Goal: Task Accomplishment & Management: Manage account settings

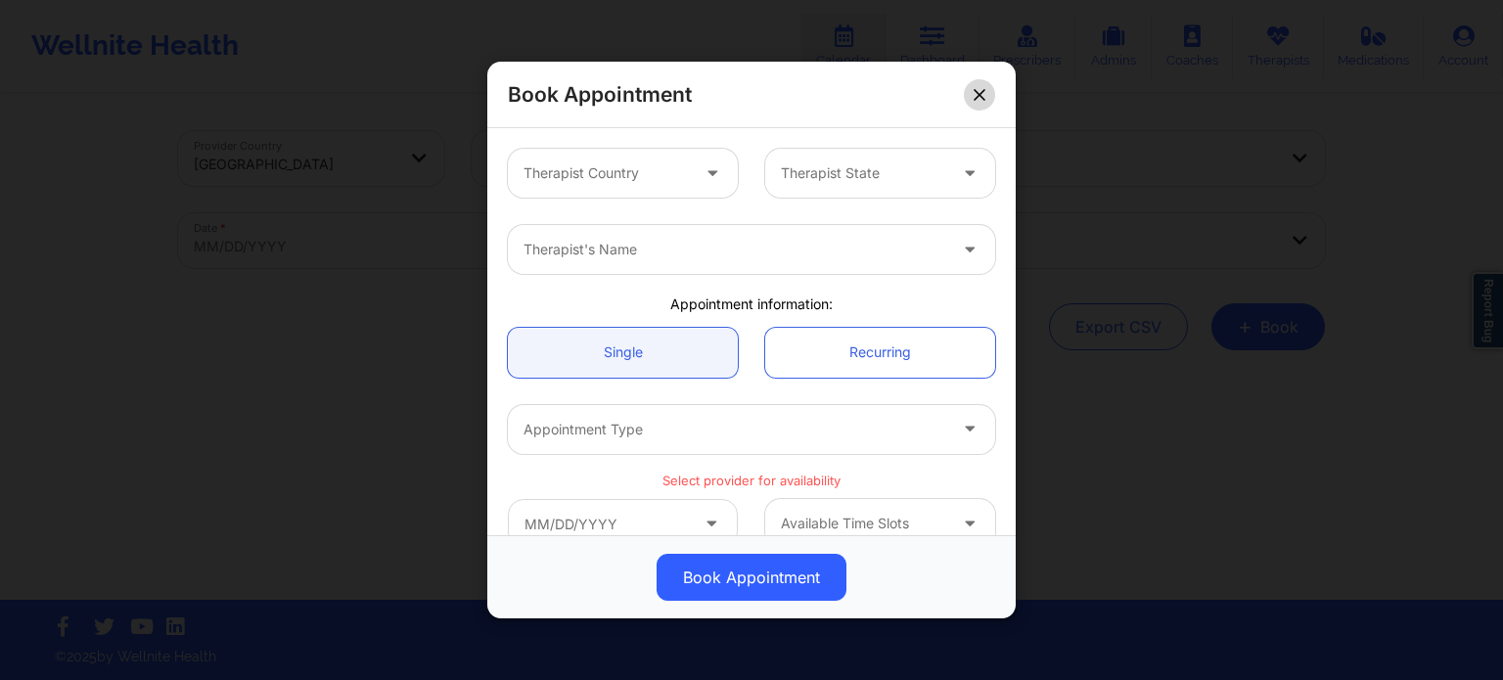
click at [984, 90] on icon at bounding box center [978, 94] width 11 height 11
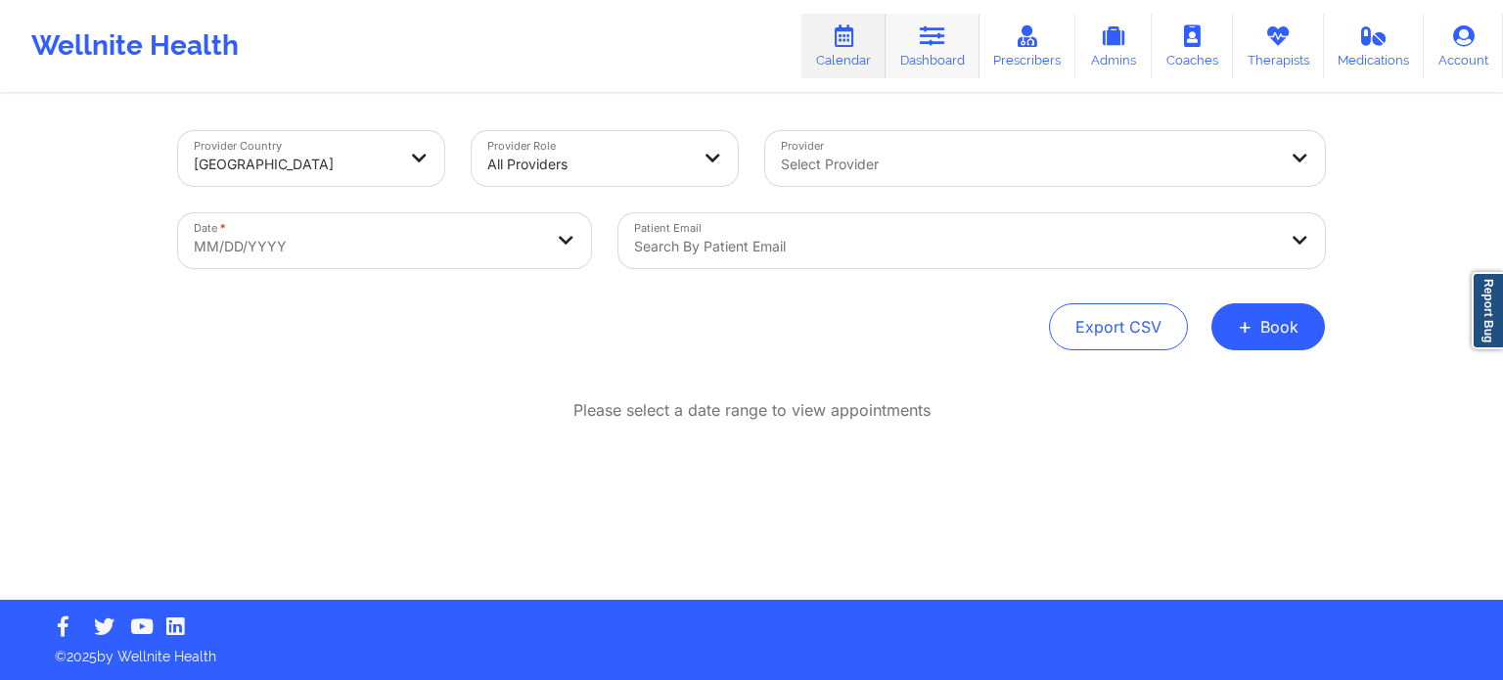
drag, startPoint x: 929, startPoint y: 30, endPoint x: 906, endPoint y: 46, distance: 28.2
click at [930, 32] on icon at bounding box center [932, 36] width 25 height 22
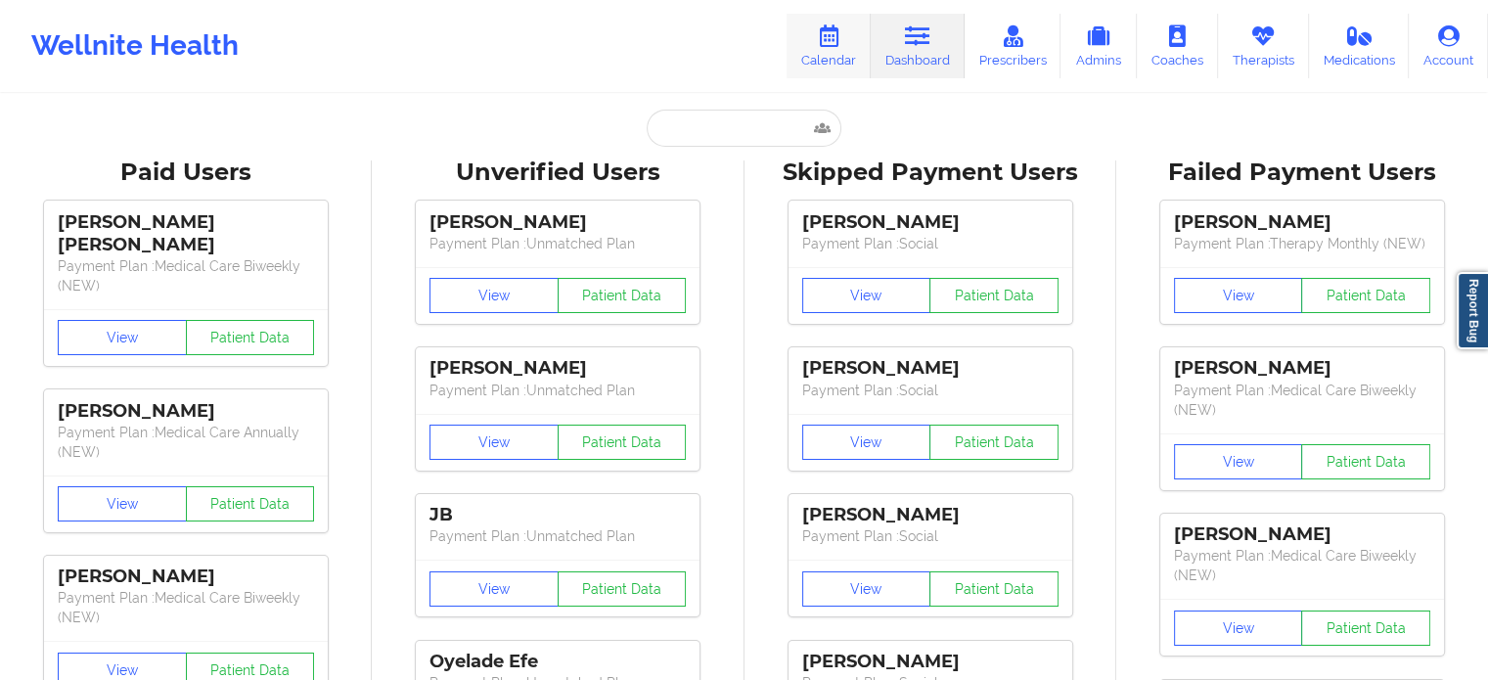
click at [851, 53] on link "Calendar" at bounding box center [829, 46] width 84 height 65
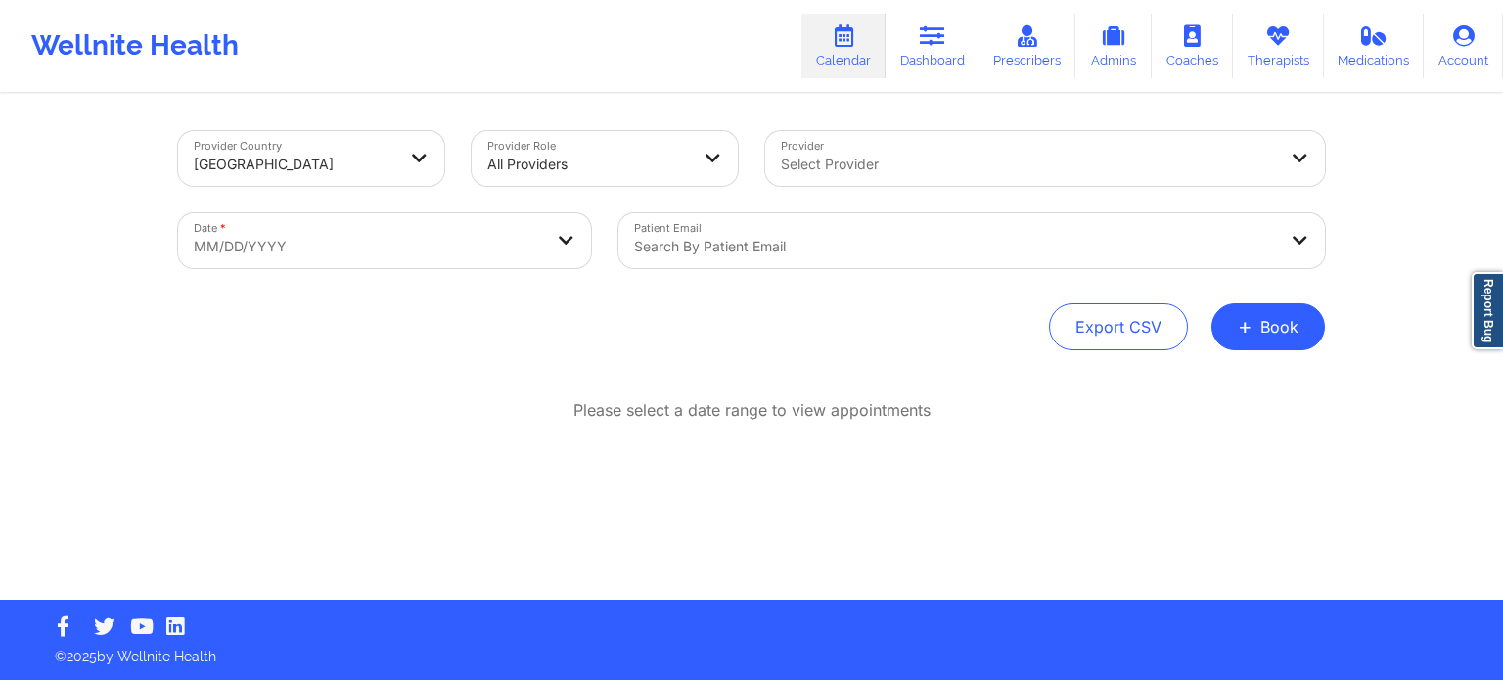
click at [990, 182] on div "Select Provider" at bounding box center [1021, 158] width 513 height 55
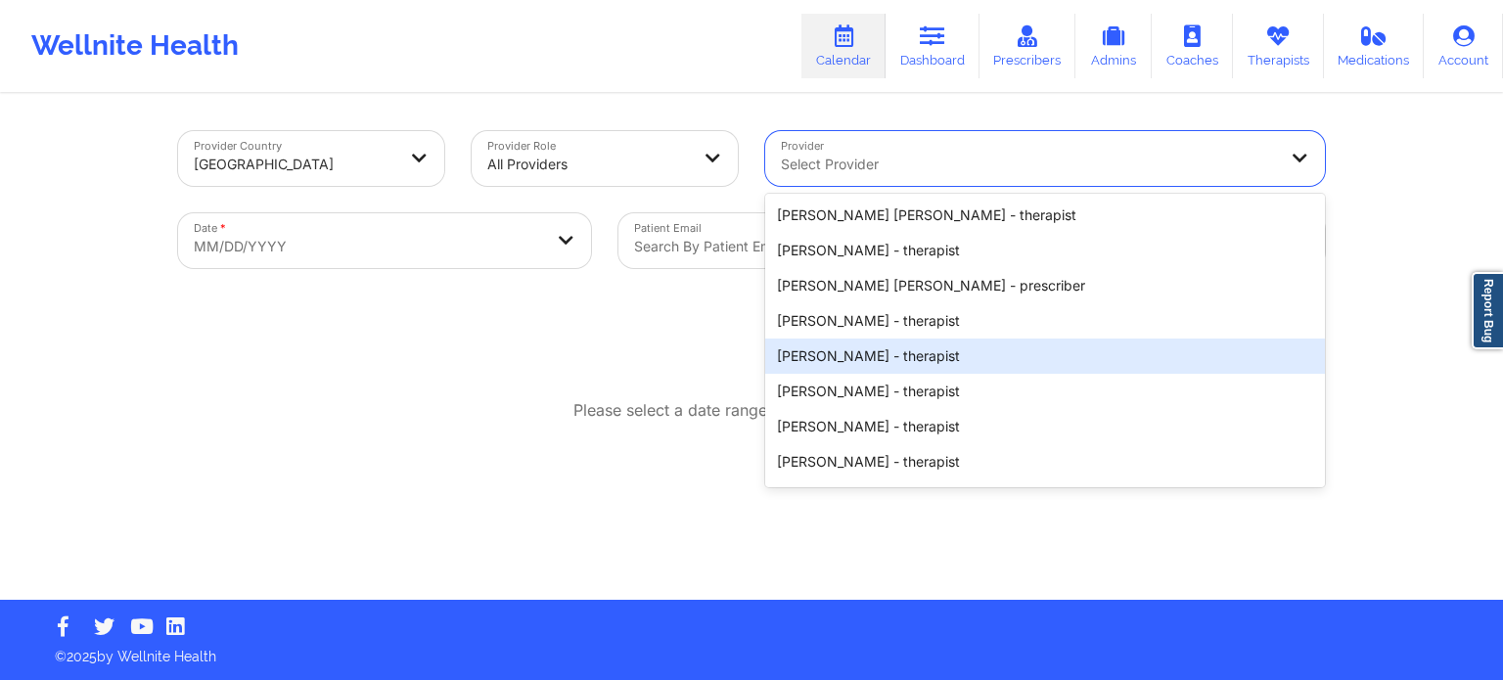
click at [533, 405] on div "Please select a date range to view appointments" at bounding box center [751, 410] width 1147 height 23
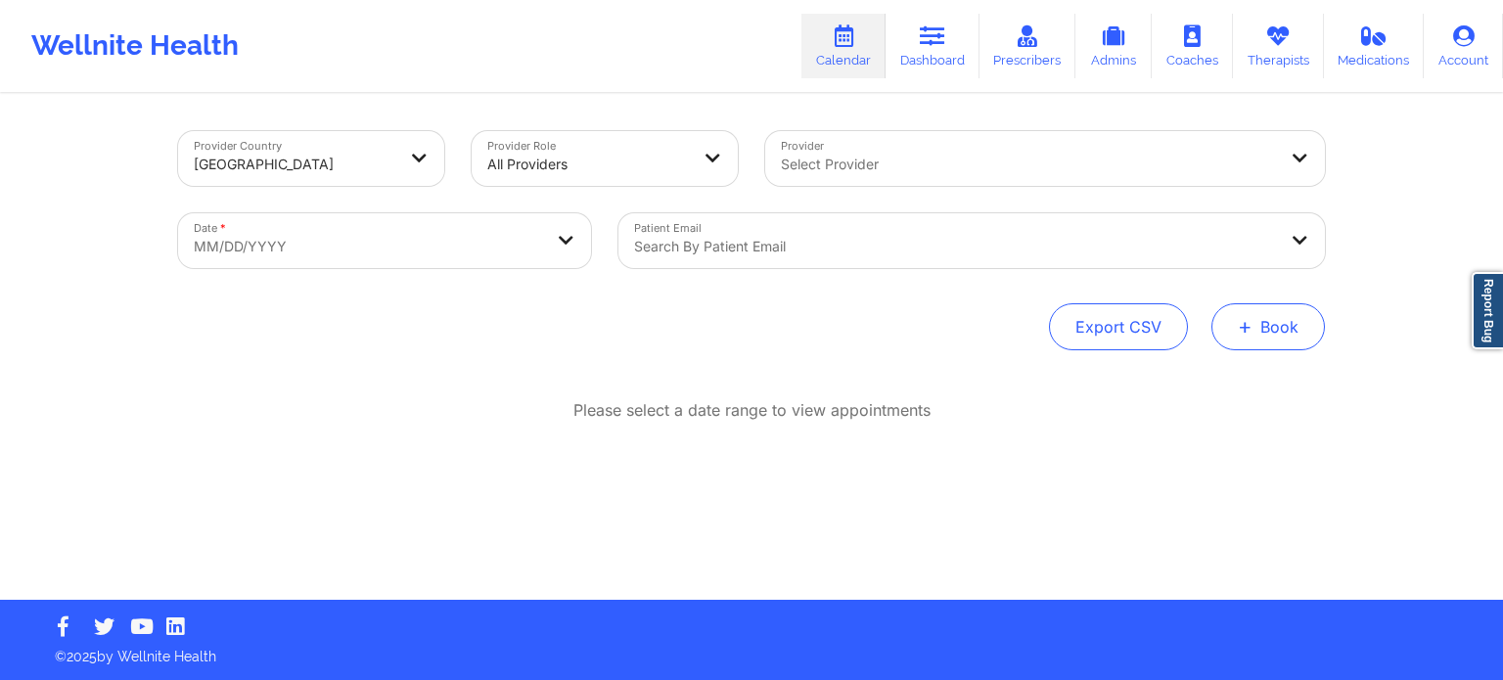
click at [1269, 336] on button "+ Book" at bounding box center [1267, 326] width 113 height 47
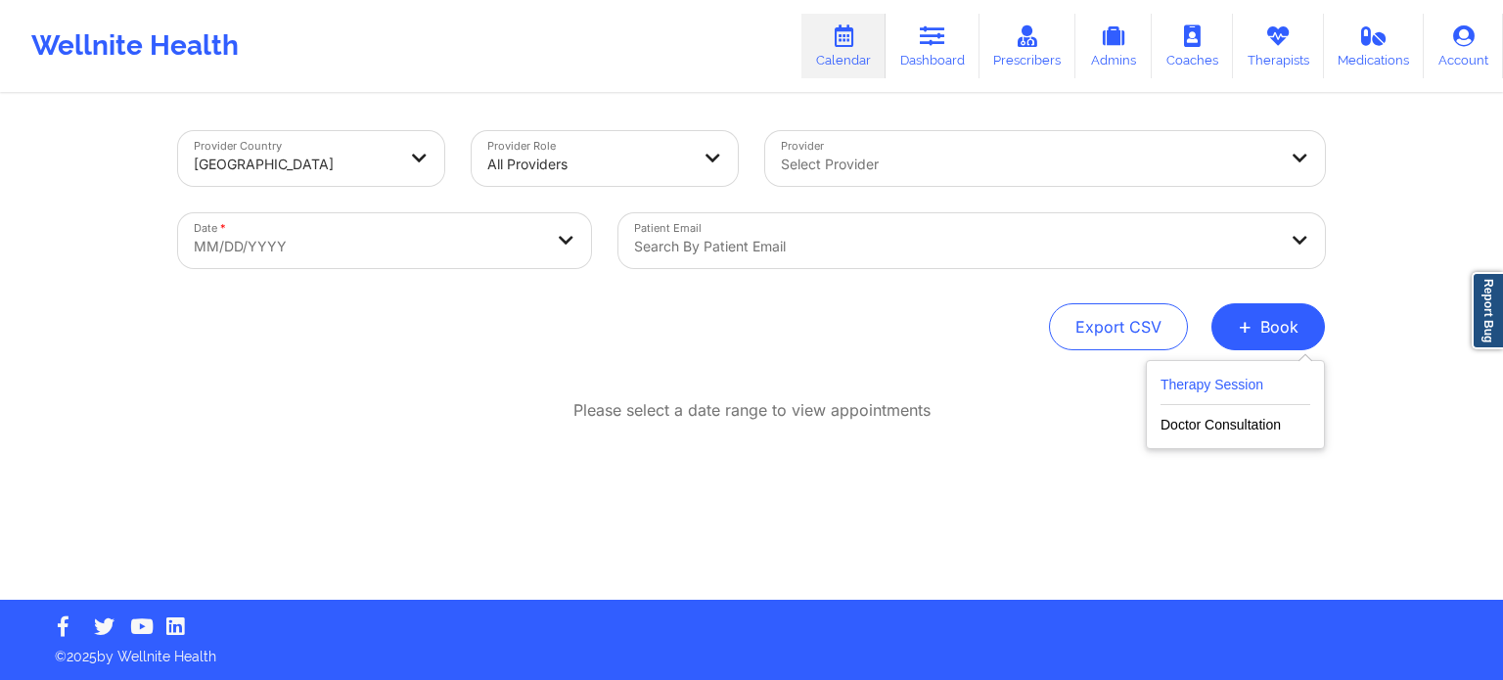
click at [1192, 383] on button "Therapy Session" at bounding box center [1235, 389] width 150 height 32
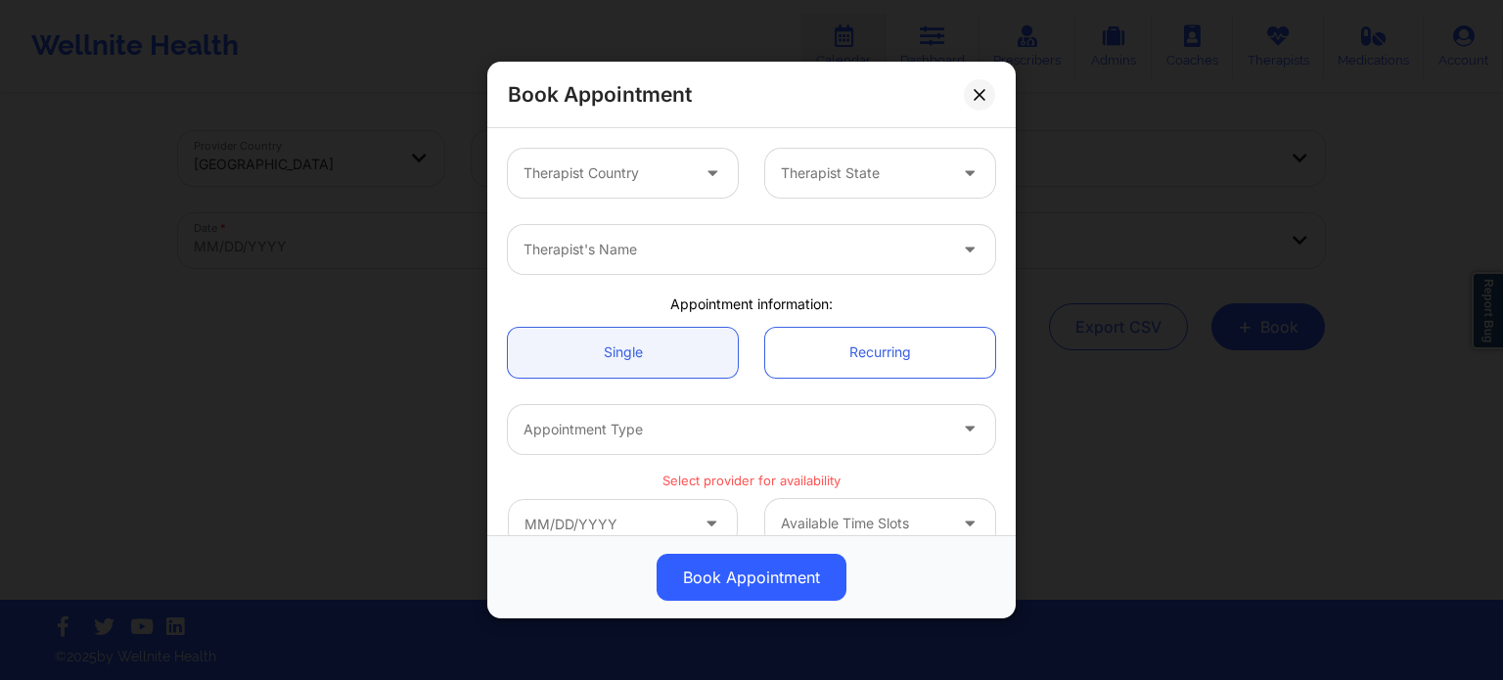
click at [636, 175] on div at bounding box center [605, 172] width 165 height 23
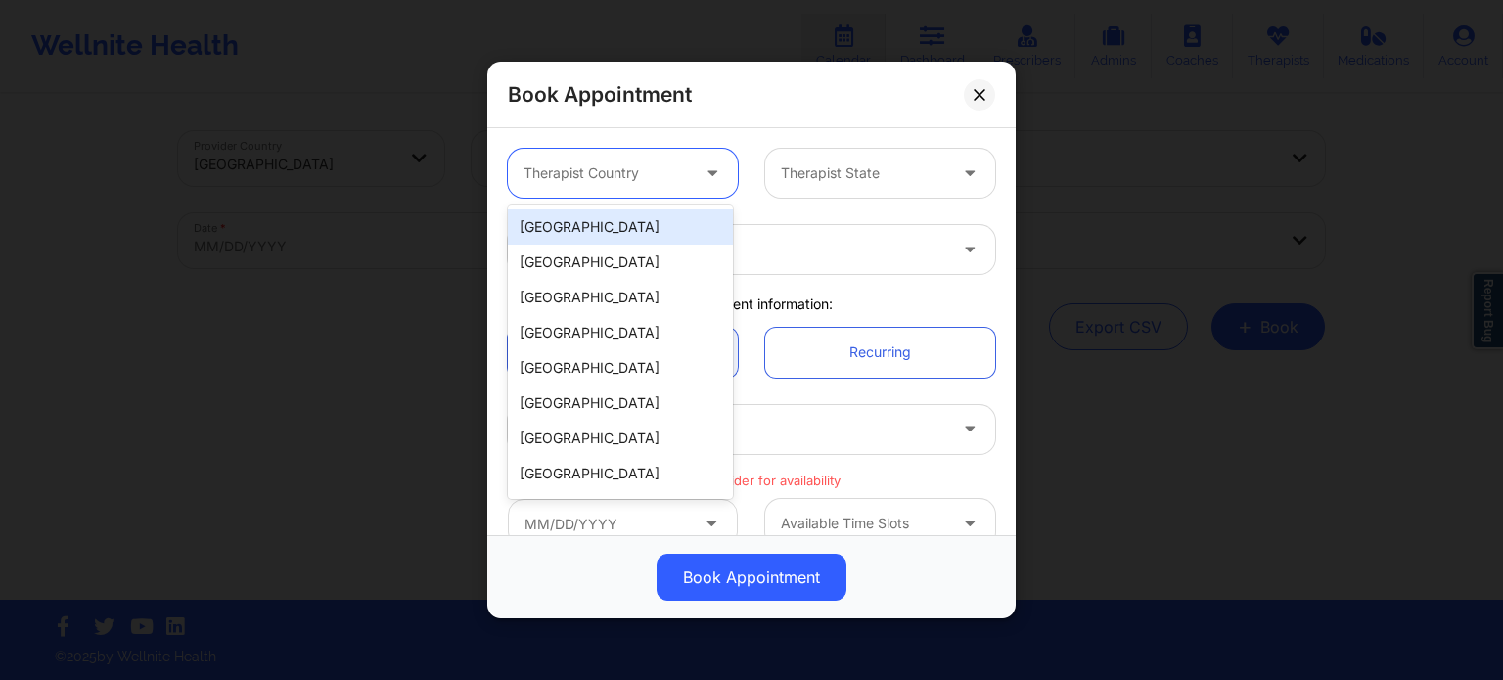
type input "s"
type input "un"
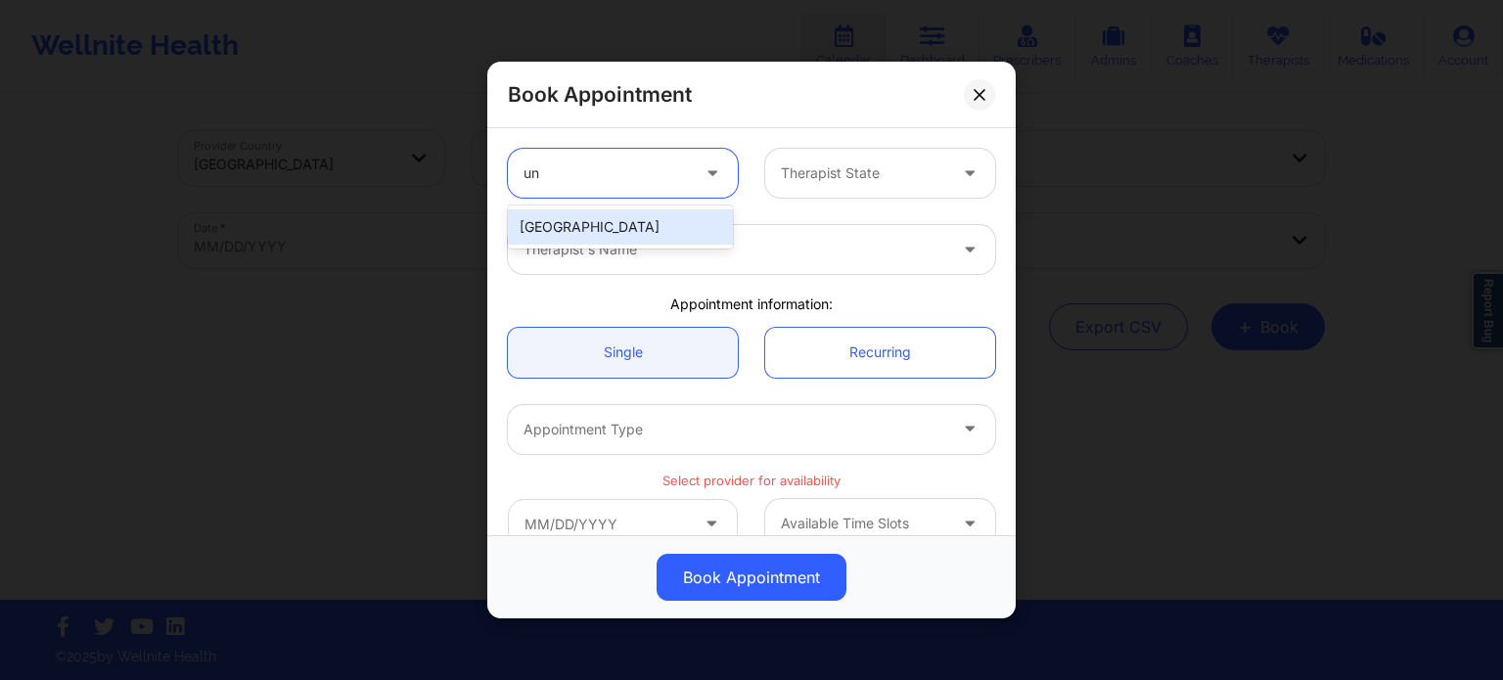
click at [633, 218] on div "[GEOGRAPHIC_DATA]" at bounding box center [620, 226] width 225 height 35
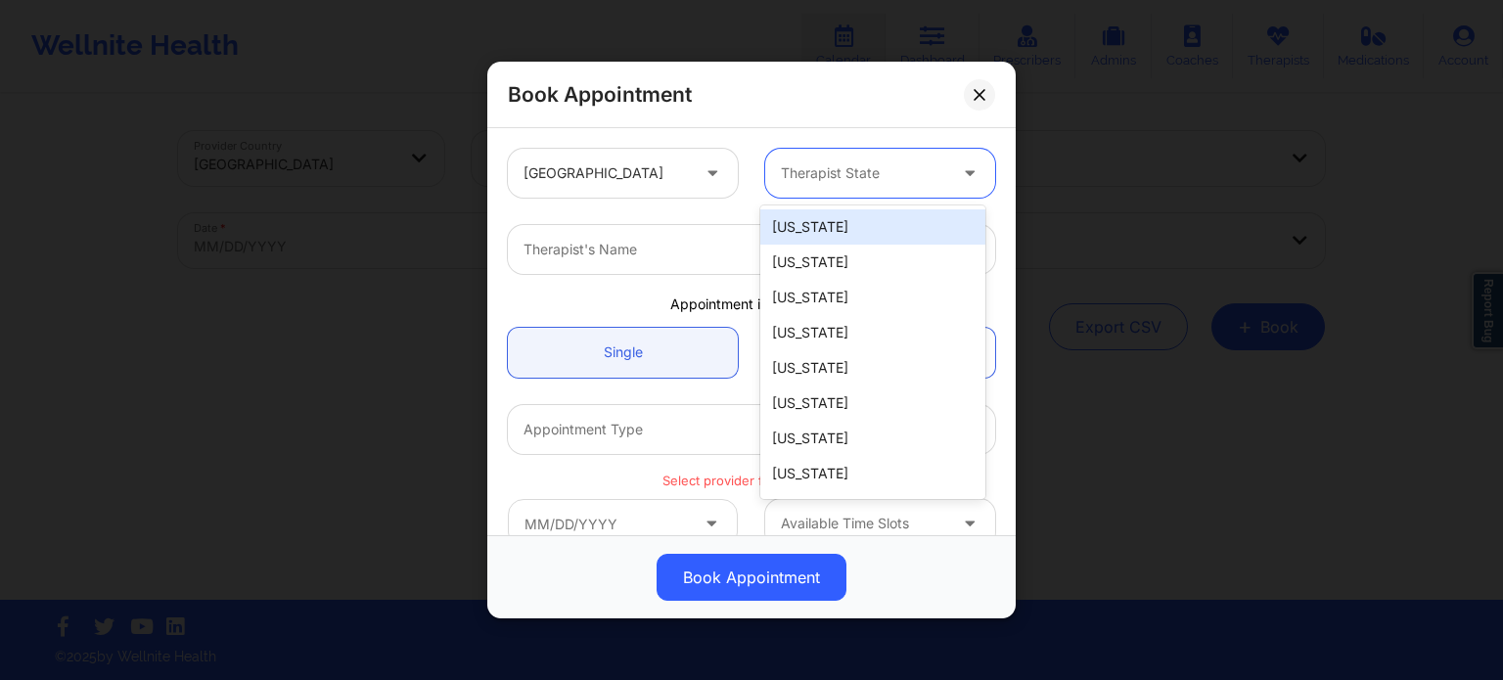
click at [831, 158] on div "Therapist State" at bounding box center [856, 173] width 183 height 49
click at [822, 185] on div "Therapist State" at bounding box center [856, 173] width 183 height 49
type input "f"
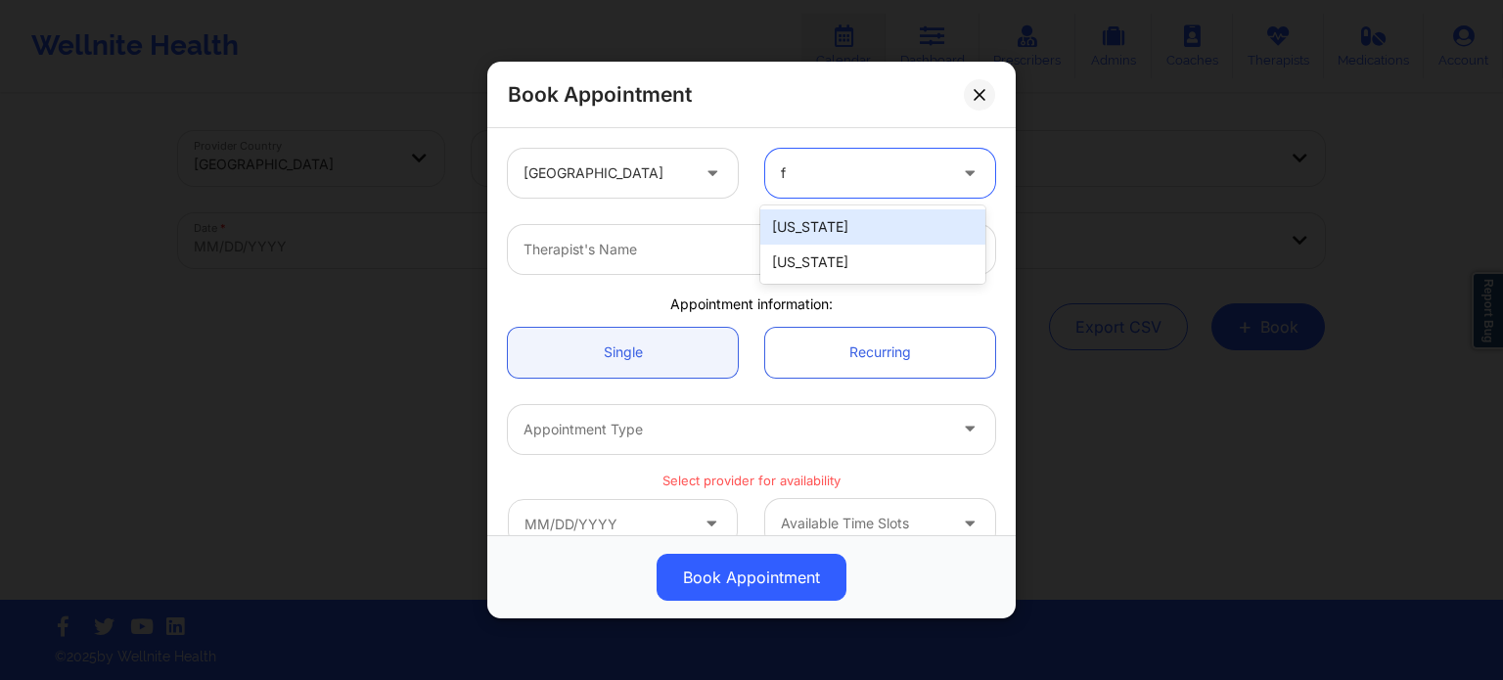
click at [822, 258] on div "[US_STATE]" at bounding box center [872, 262] width 225 height 35
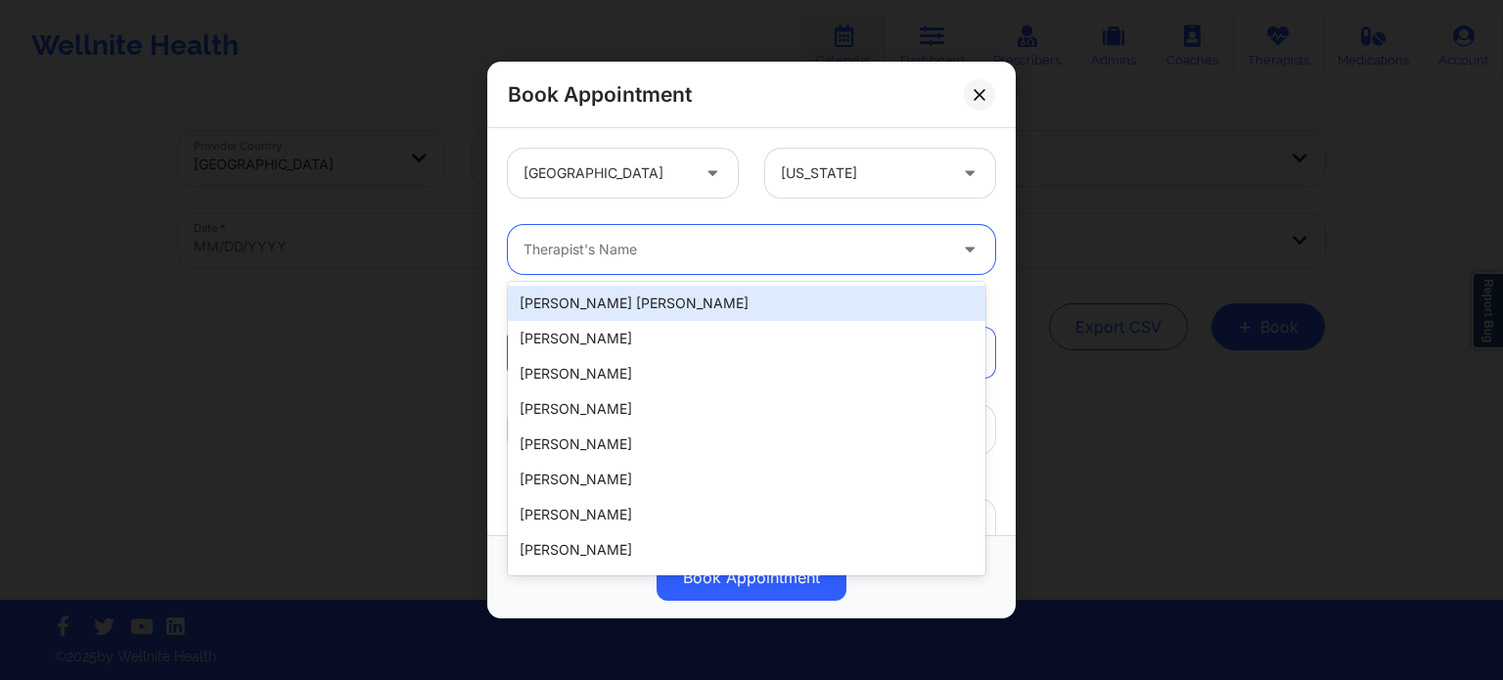
click at [748, 260] on div at bounding box center [734, 249] width 423 height 23
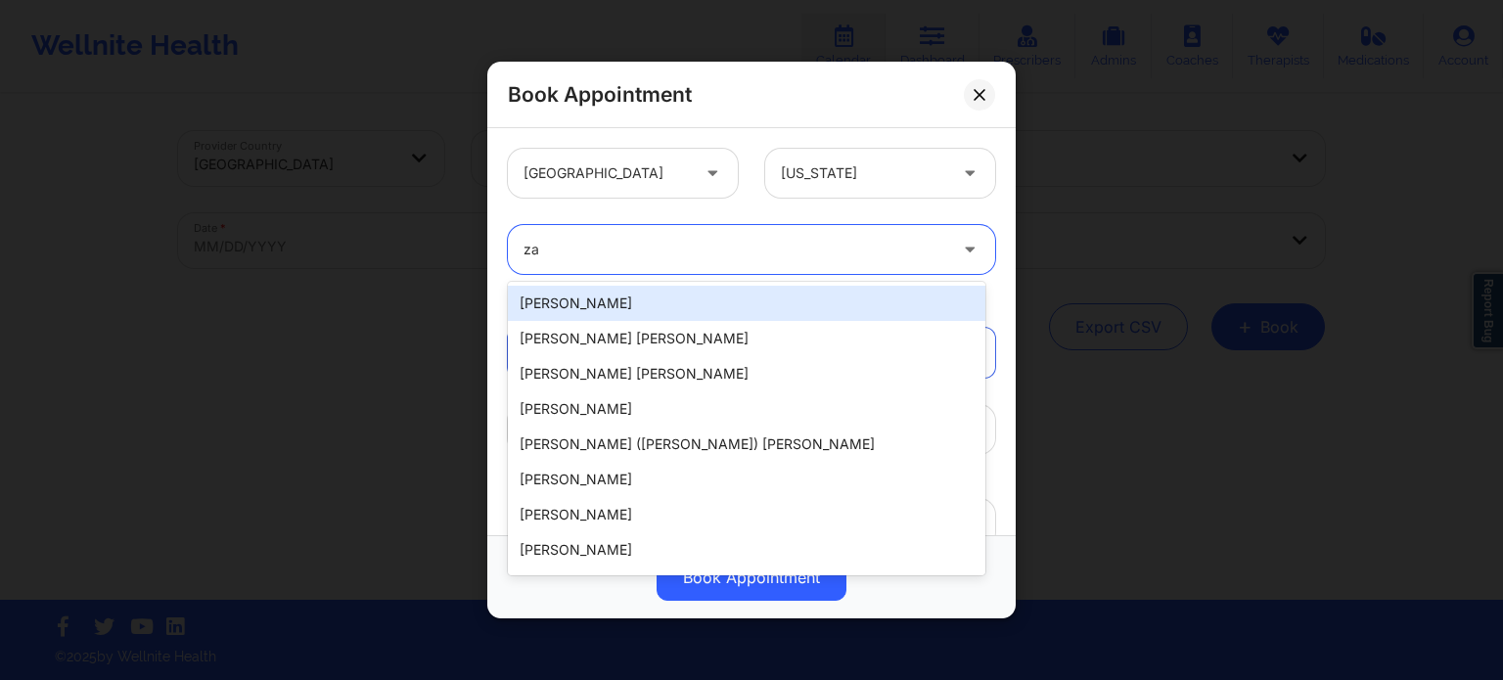
type input "zap"
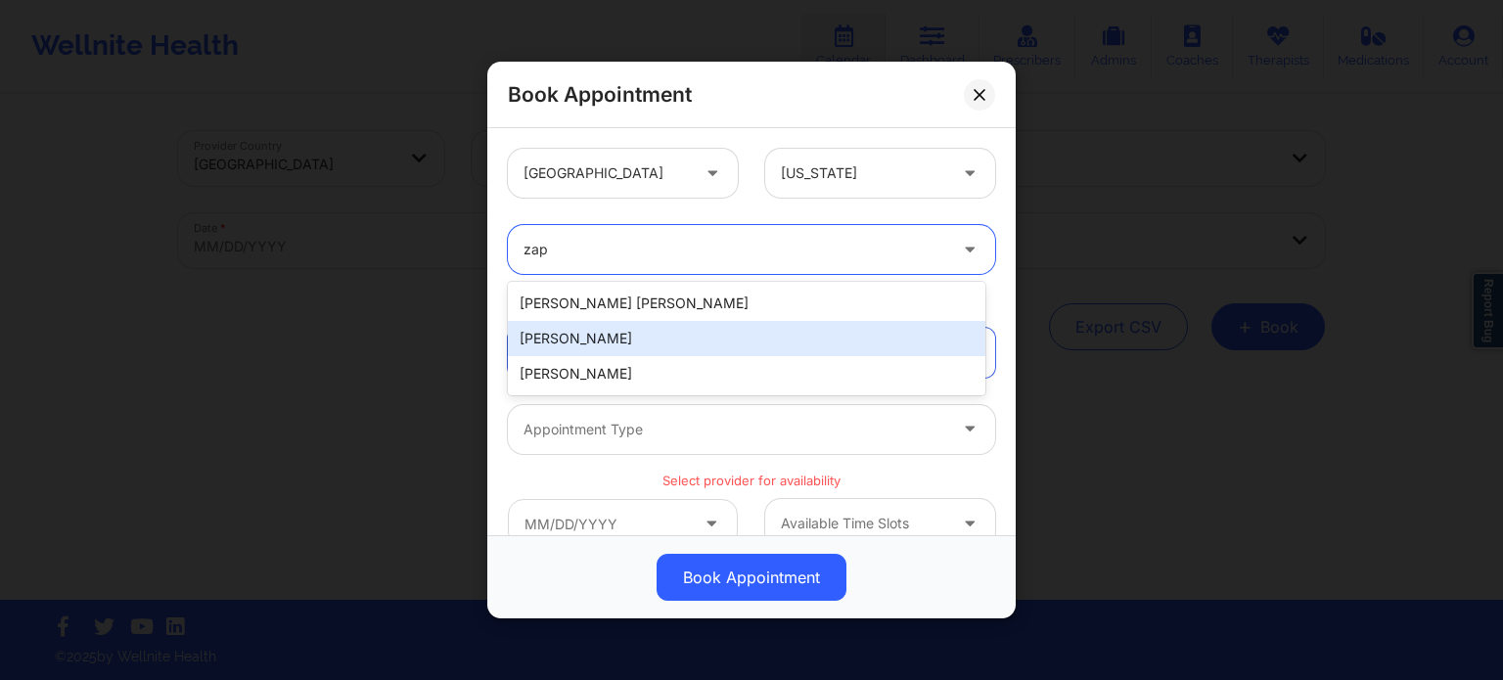
click at [712, 345] on div "Susan P Zapatha" at bounding box center [746, 338] width 477 height 35
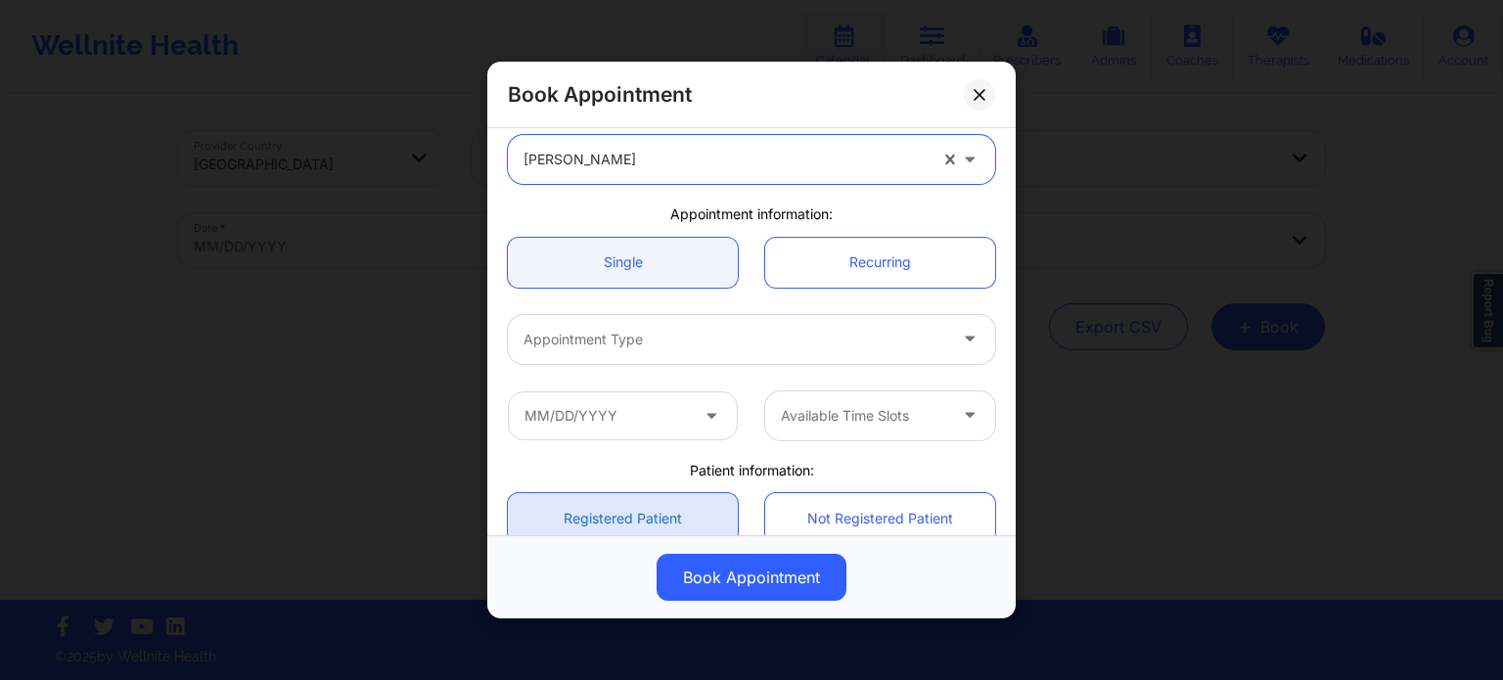
scroll to position [196, 0]
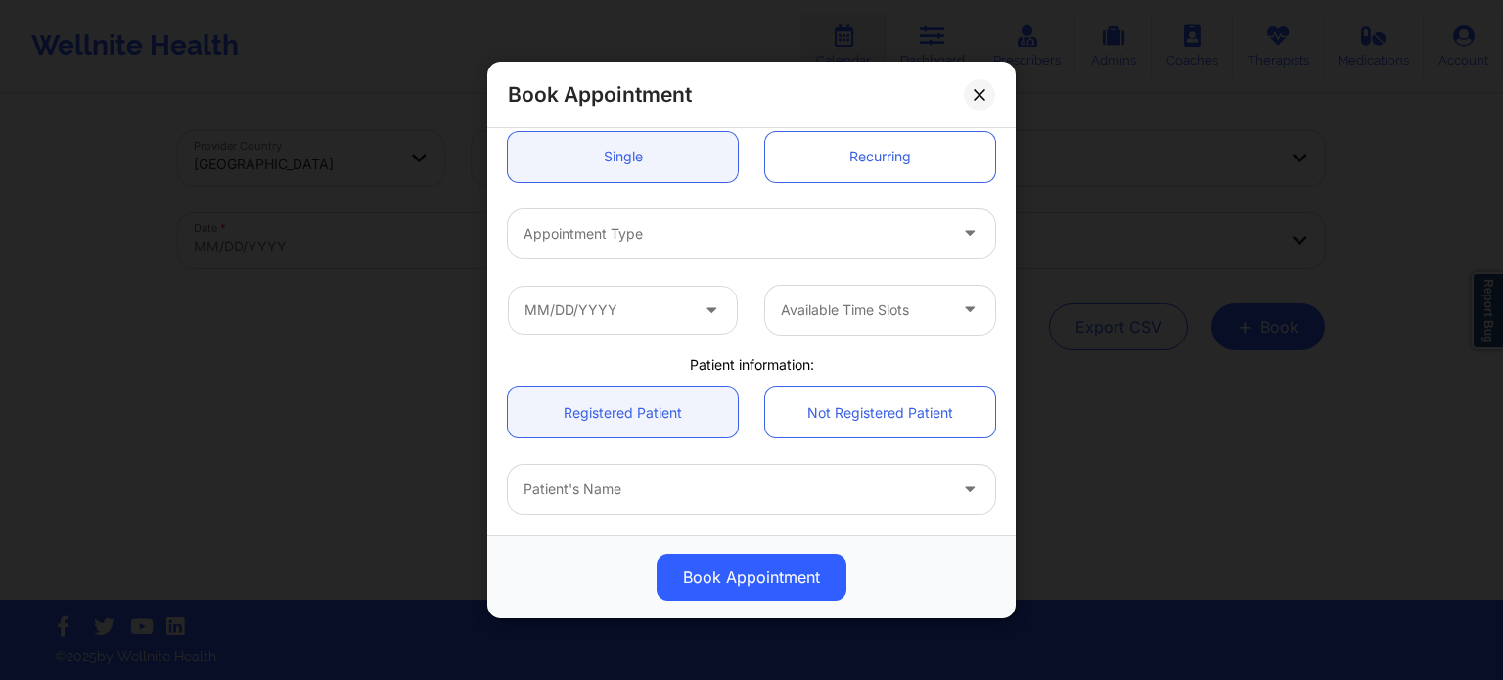
click at [669, 243] on div at bounding box center [734, 233] width 423 height 23
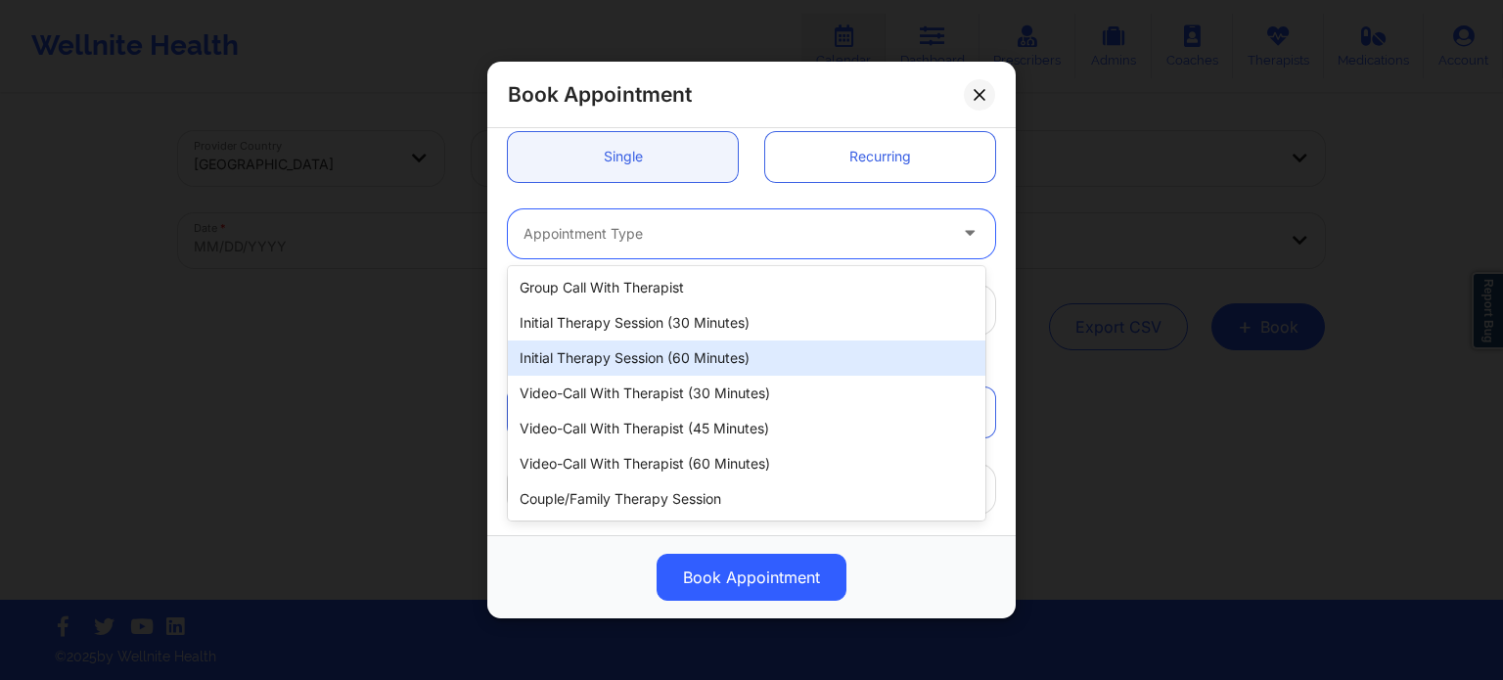
click at [663, 348] on div "Initial Therapy Session (60 minutes)" at bounding box center [746, 357] width 477 height 35
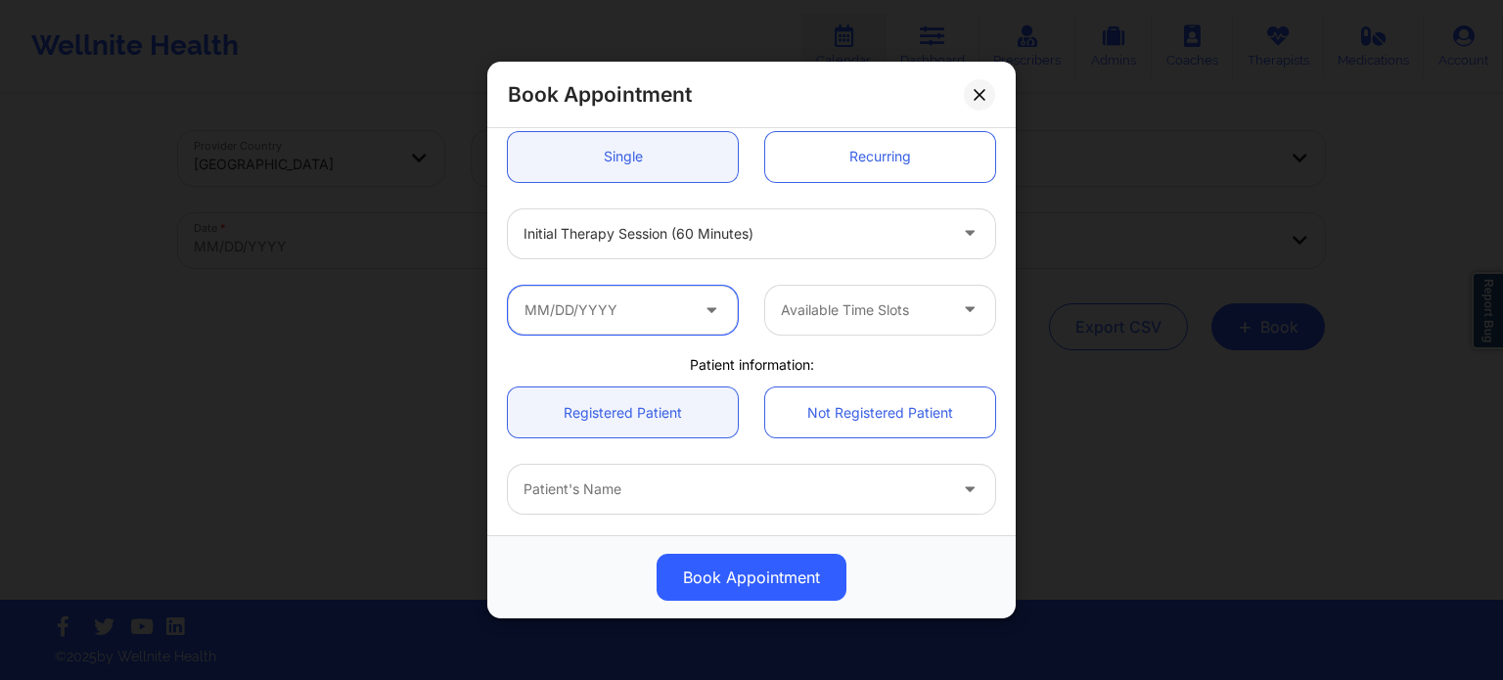
click at [646, 317] on input "text" at bounding box center [623, 310] width 230 height 49
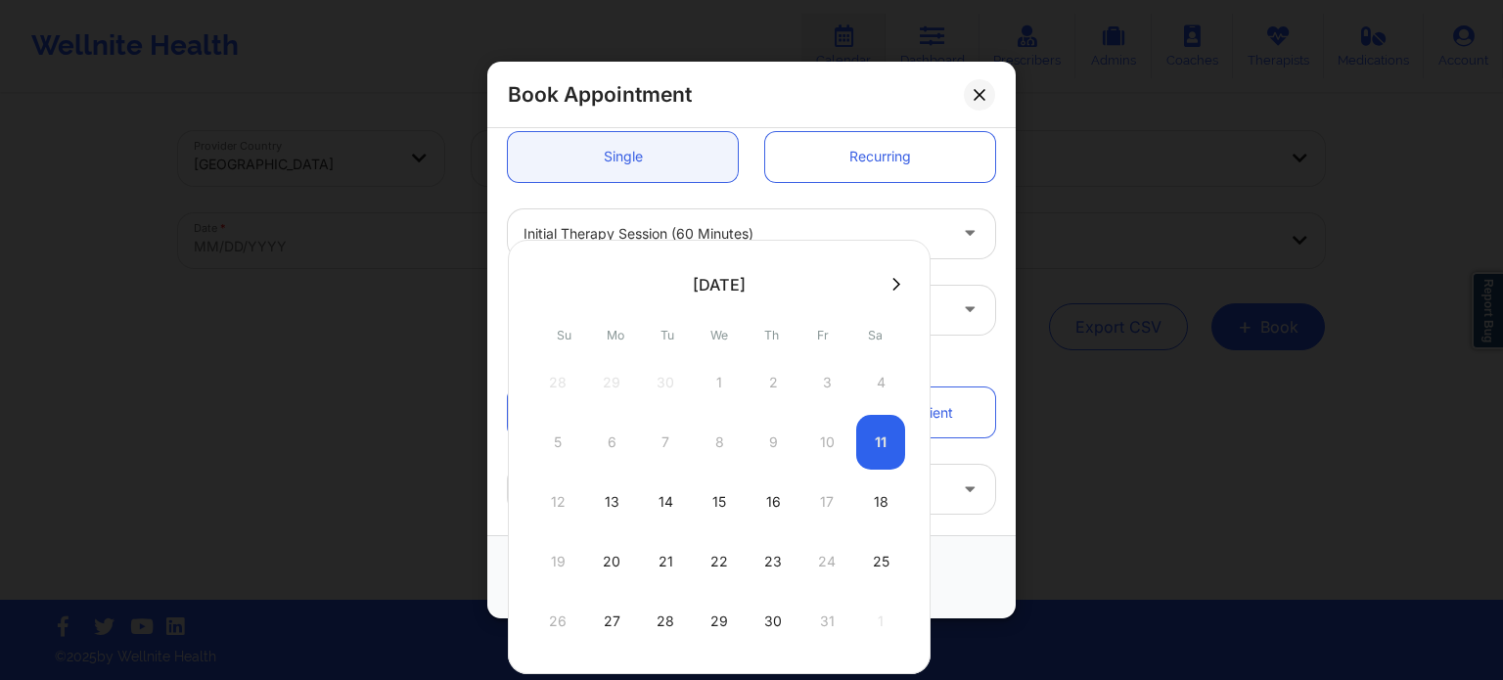
click at [614, 504] on div "13" at bounding box center [611, 502] width 49 height 55
type input "10/13/2025"
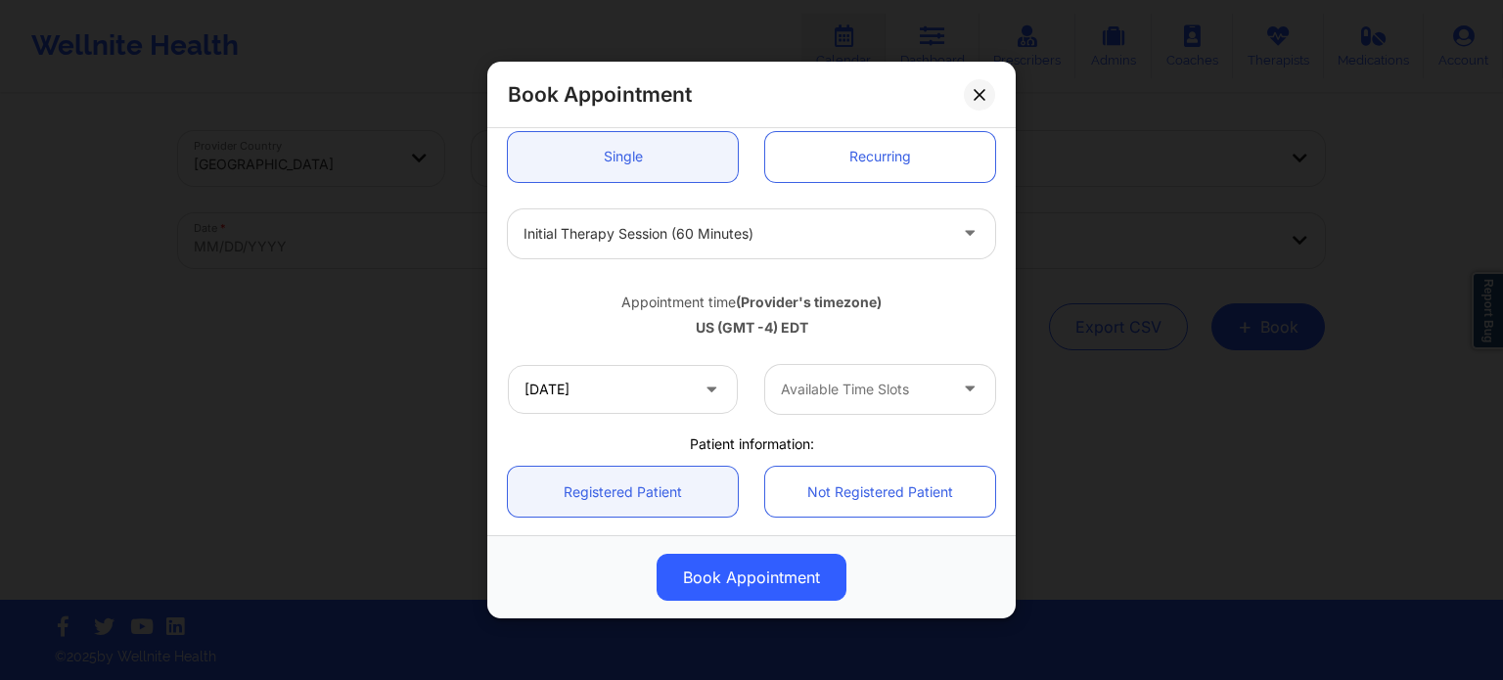
click at [837, 380] on div at bounding box center [863, 389] width 165 height 23
click at [831, 383] on div at bounding box center [863, 389] width 165 height 23
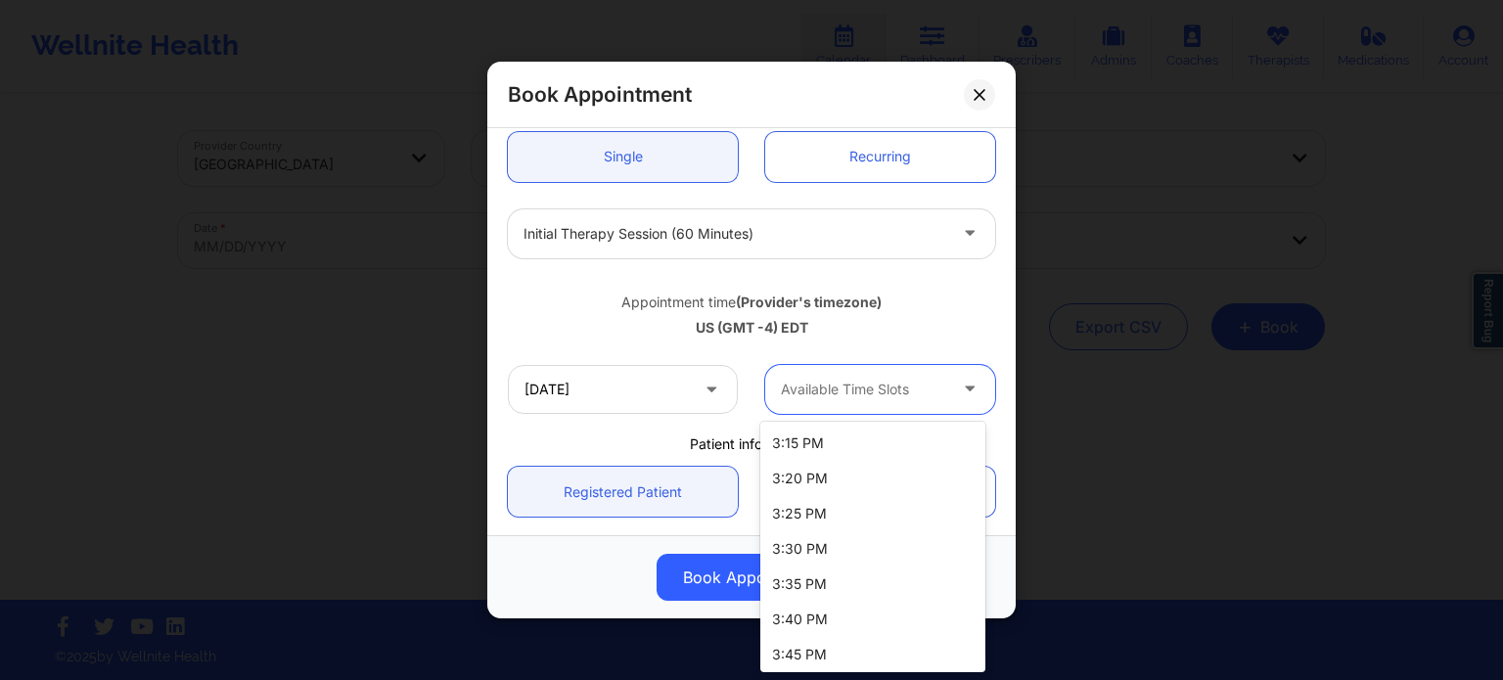
scroll to position [2751, 0]
click at [868, 651] on div "4:00 PM" at bounding box center [872, 650] width 225 height 35
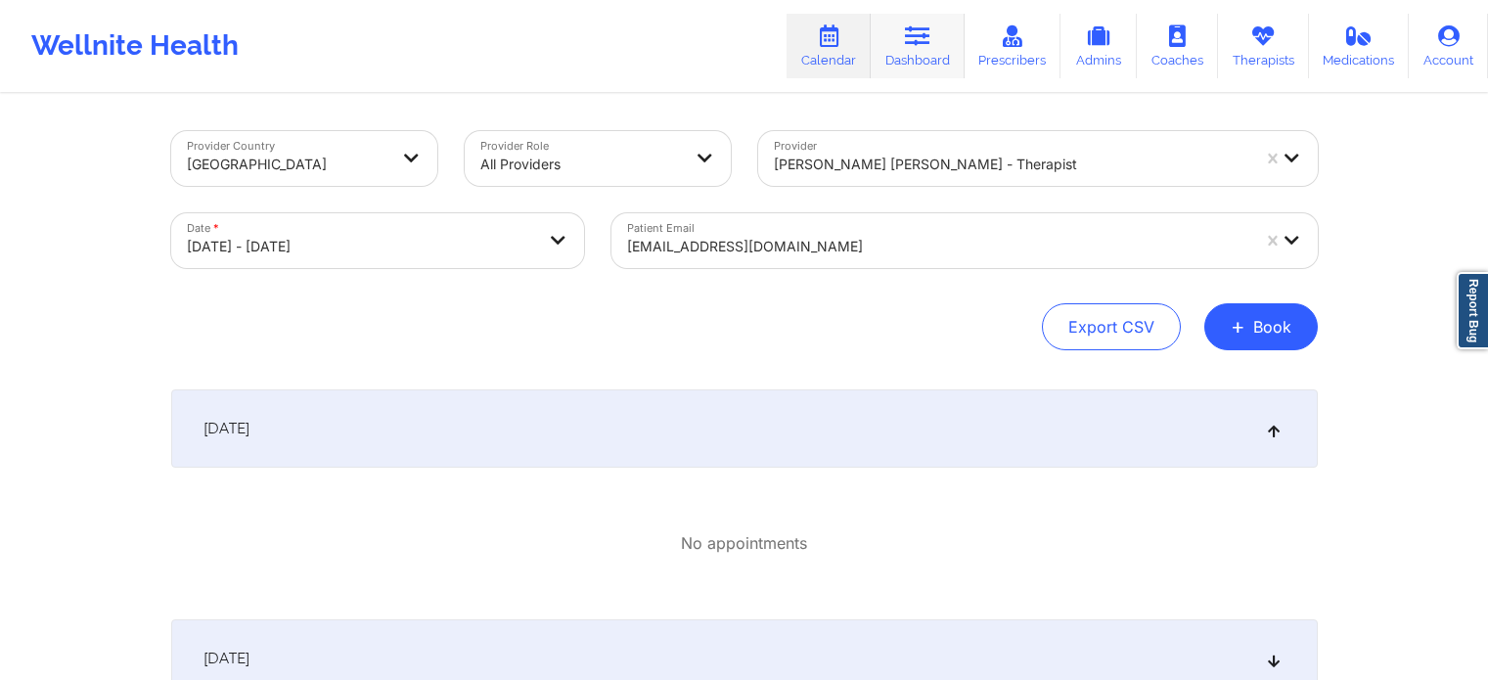
click at [920, 60] on link "Dashboard" at bounding box center [918, 46] width 94 height 65
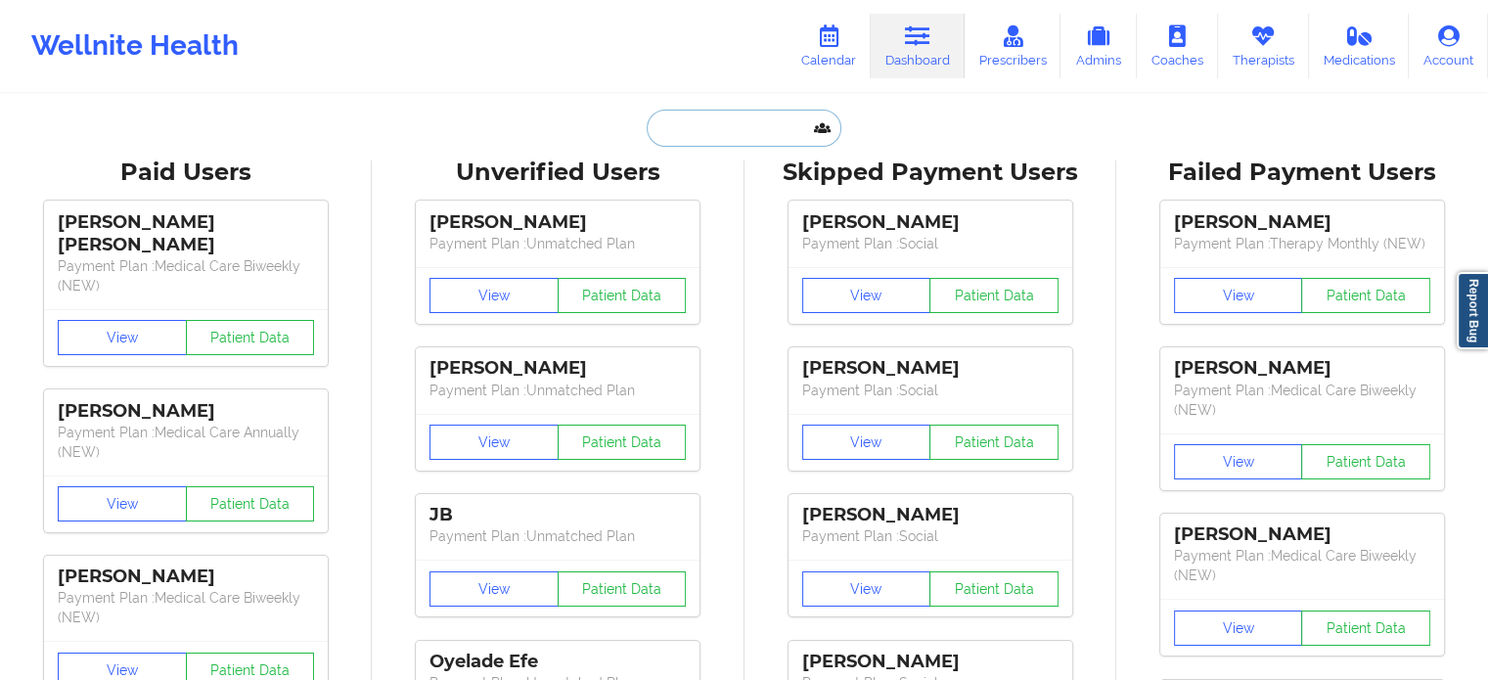
click at [736, 139] on input "text" at bounding box center [744, 128] width 194 height 37
paste input "[EMAIL_ADDRESS][DOMAIN_NAME]"
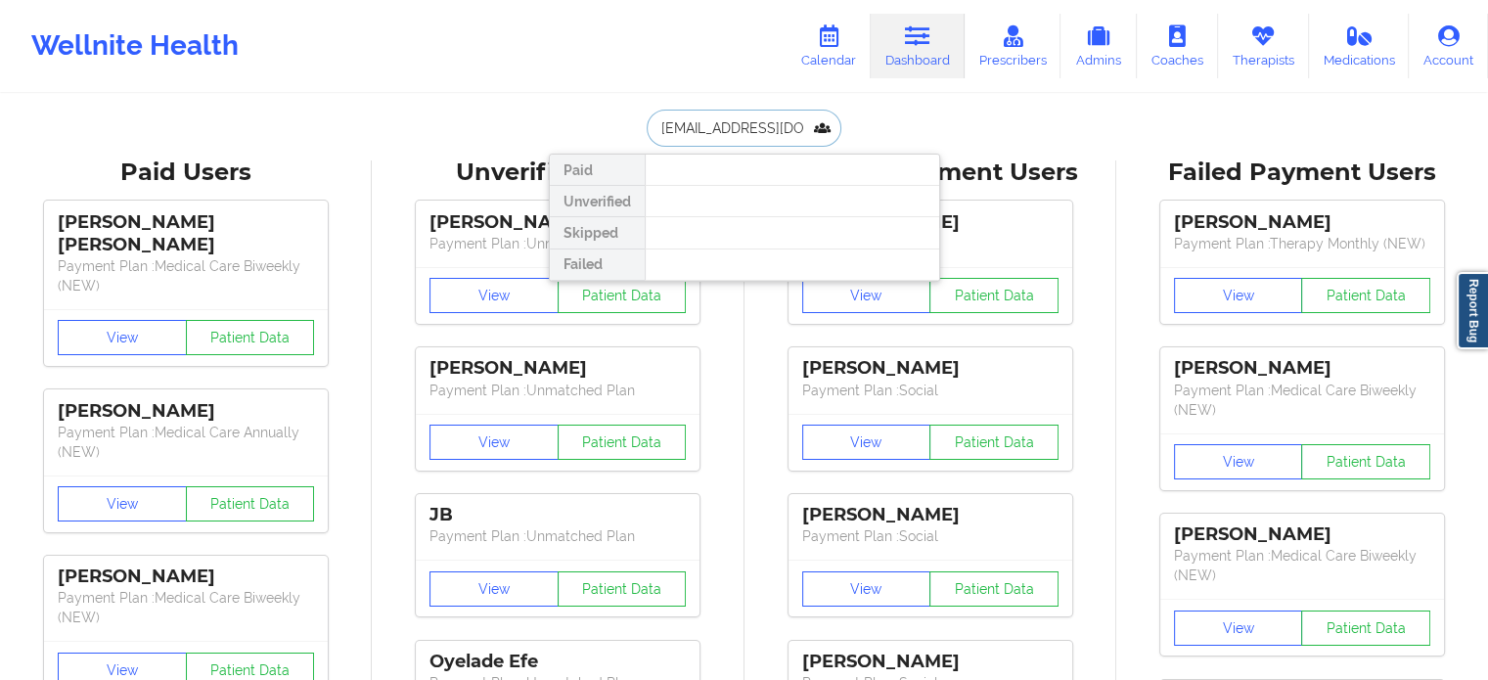
drag, startPoint x: 755, startPoint y: 123, endPoint x: 560, endPoint y: 110, distance: 196.2
click at [560, 110] on div "[EMAIL_ADDRESS][DOMAIN_NAME] Paid Unverified Skipped Failed" at bounding box center [744, 128] width 391 height 37
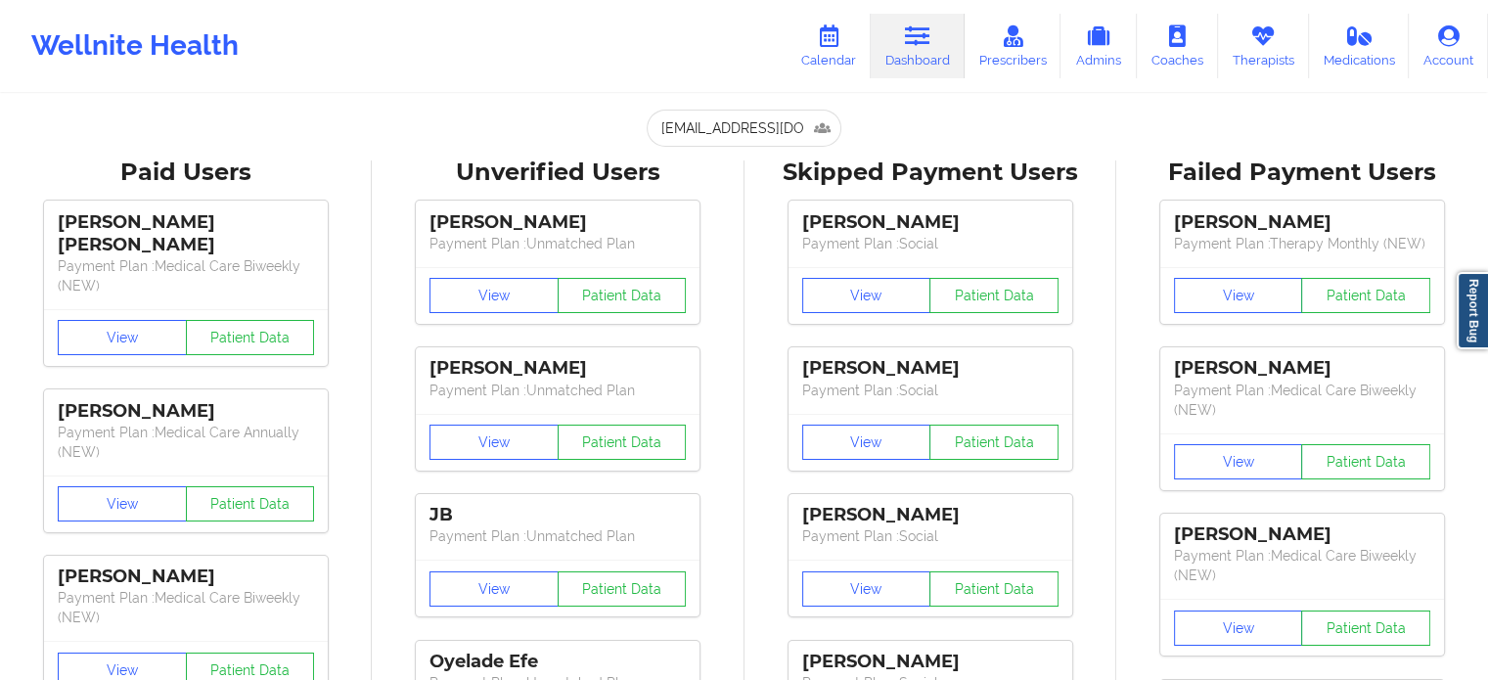
click at [560, 110] on div "[EMAIL_ADDRESS][DOMAIN_NAME] Paid Unverified Skipped Failed" at bounding box center [744, 128] width 391 height 37
click at [767, 125] on input "[EMAIL_ADDRESS][DOMAIN_NAME]" at bounding box center [744, 128] width 194 height 37
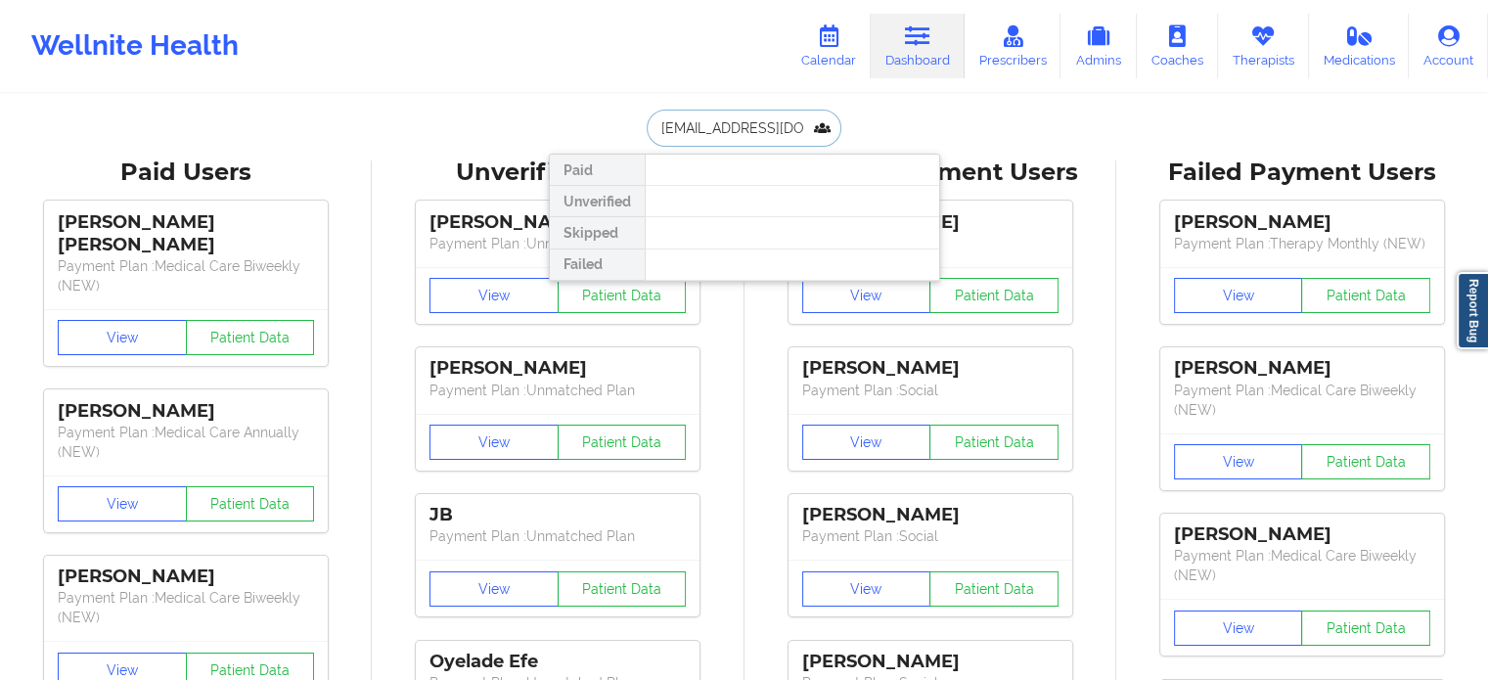
click at [767, 125] on input "[EMAIL_ADDRESS][DOMAIN_NAME]" at bounding box center [744, 128] width 194 height 37
paste input "modemmakenna"
type input "[EMAIL_ADDRESS][DOMAIN_NAME]"
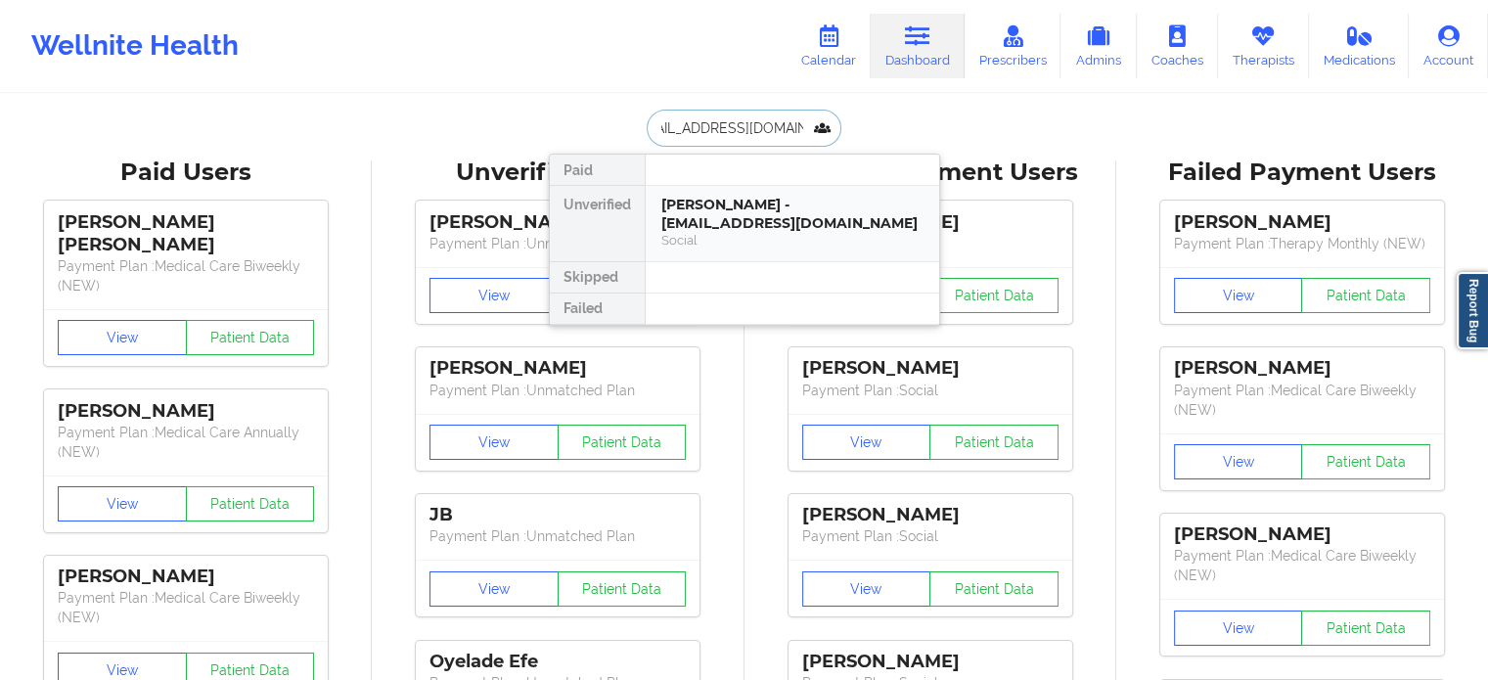
click at [761, 189] on div "[PERSON_NAME] - [EMAIL_ADDRESS][DOMAIN_NAME] Social" at bounding box center [793, 223] width 294 height 75
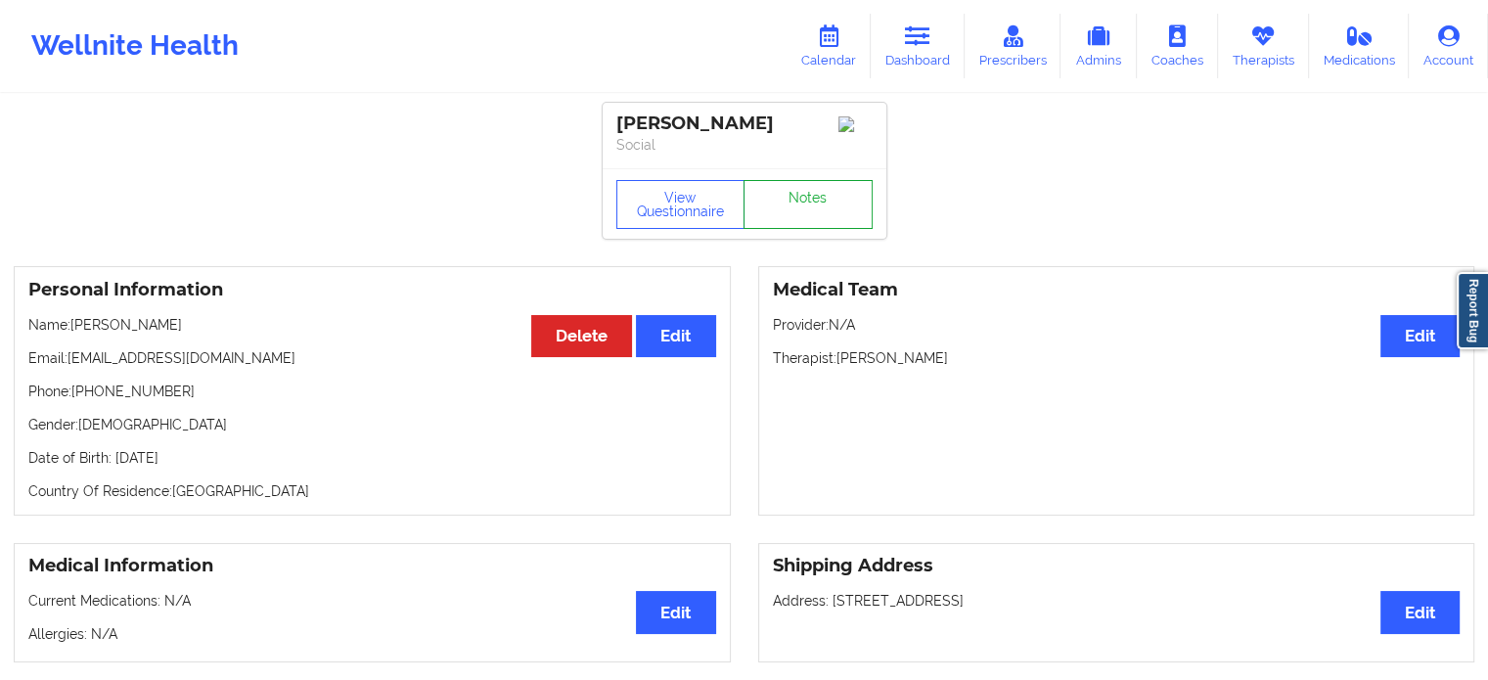
click at [780, 202] on link "Notes" at bounding box center [808, 204] width 129 height 49
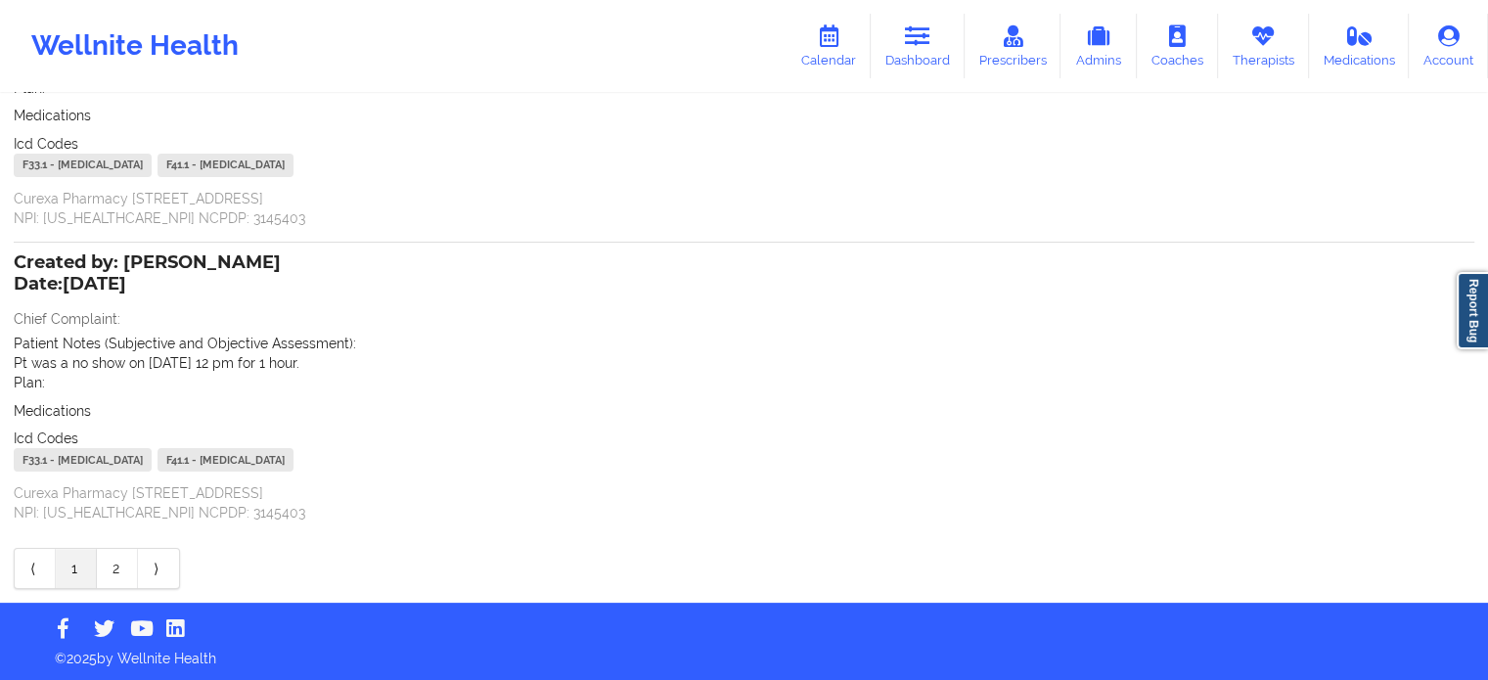
scroll to position [259, 0]
click at [121, 574] on link "2" at bounding box center [117, 567] width 41 height 39
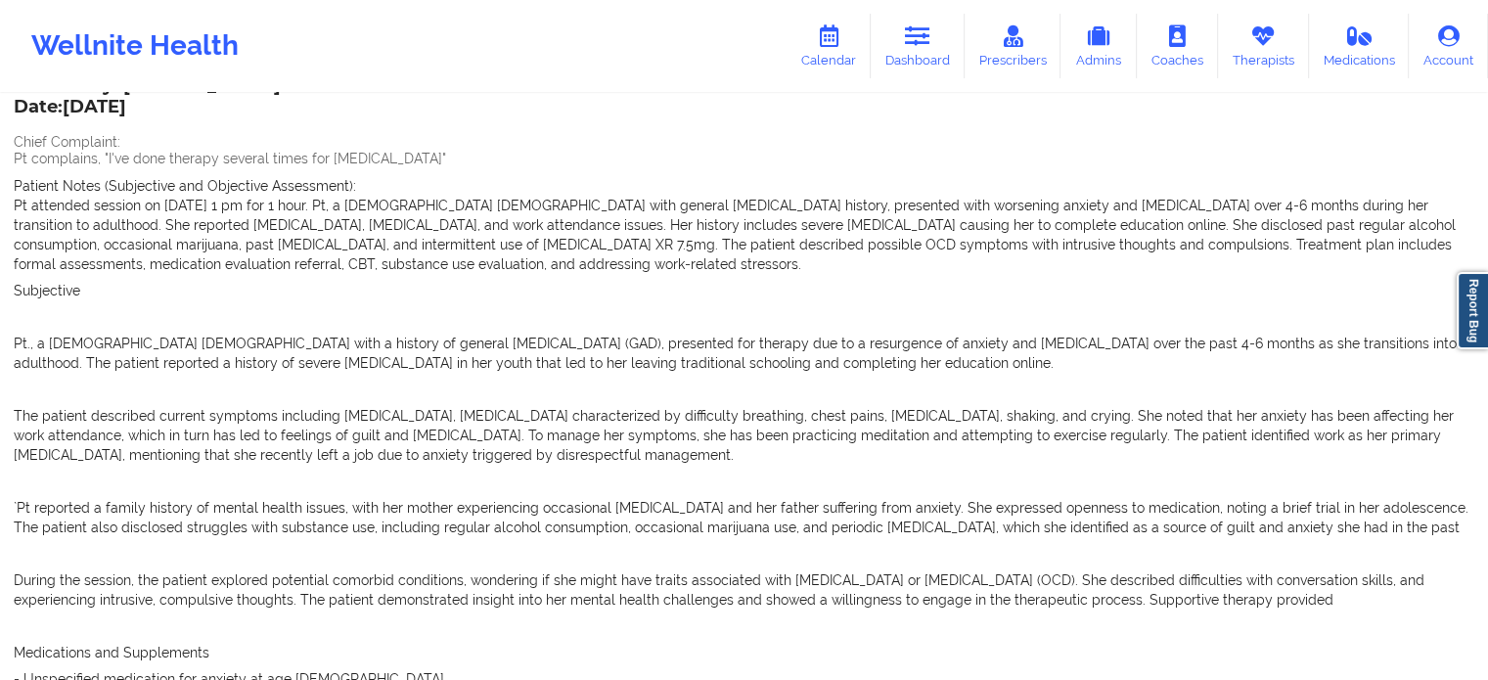
scroll to position [0, 0]
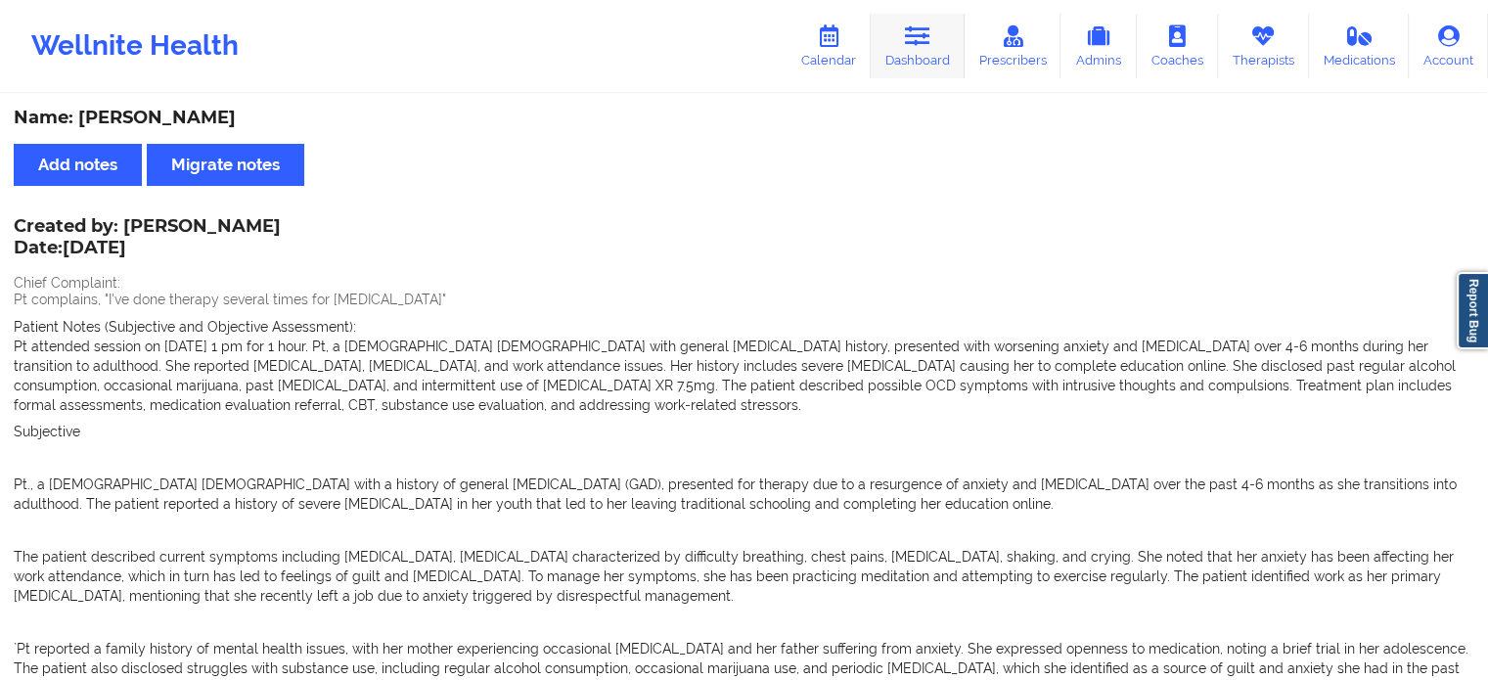
click at [930, 35] on icon at bounding box center [917, 36] width 25 height 22
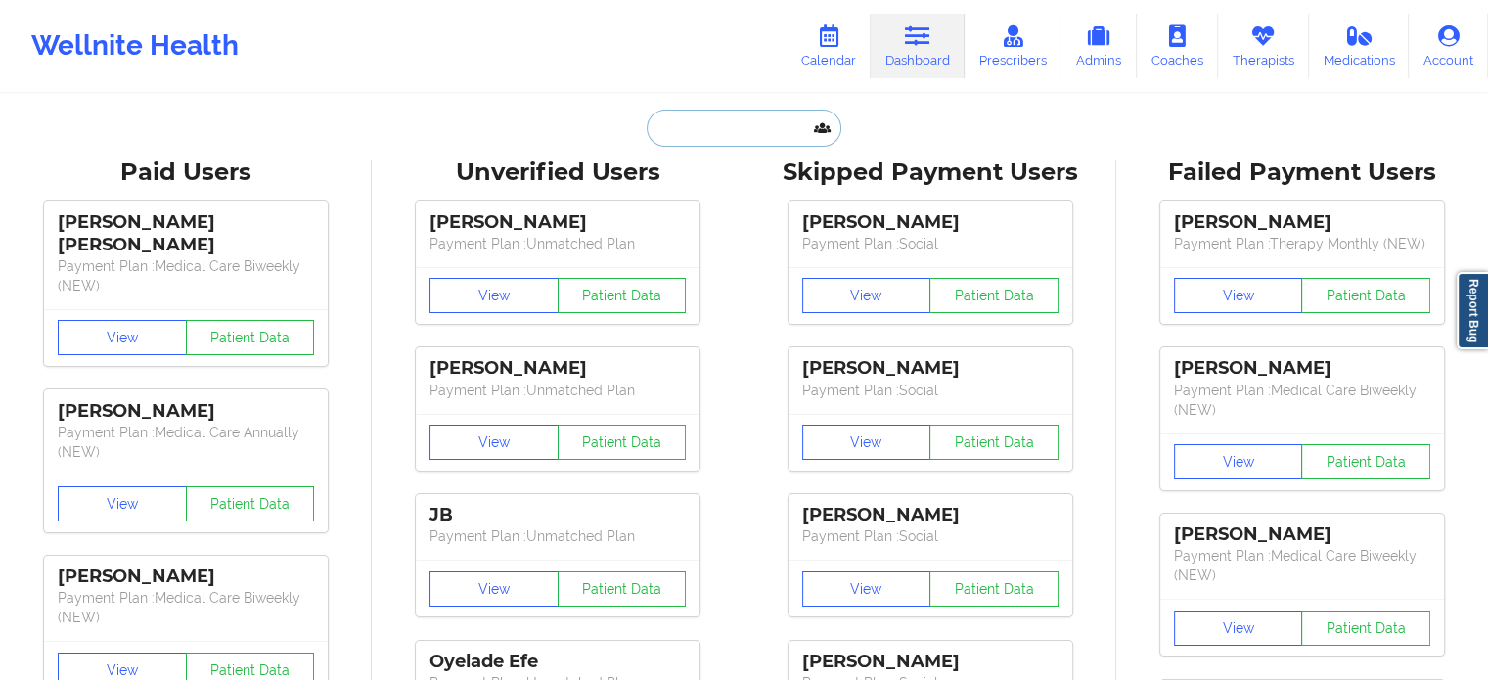
click at [749, 114] on input "text" at bounding box center [744, 128] width 194 height 37
paste input "[EMAIL_ADDRESS][DOMAIN_NAME]"
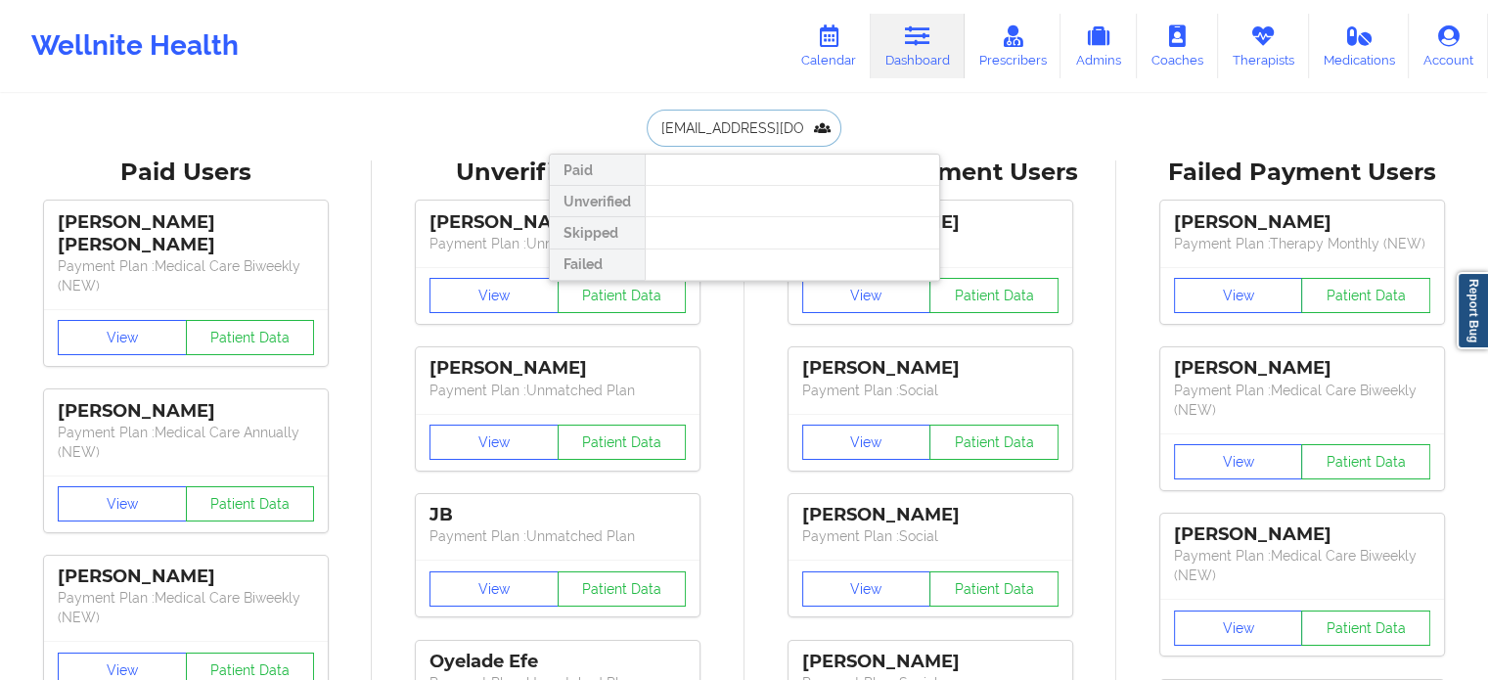
click at [788, 135] on input "[EMAIL_ADDRESS][DOMAIN_NAME]" at bounding box center [744, 128] width 194 height 37
click at [787, 136] on input "[EMAIL_ADDRESS][DOMAIN_NAME]" at bounding box center [744, 128] width 194 height 37
paste input "[EMAIL_ADDRESS][DOMAIN_NAME]"
type input "[EMAIL_ADDRESS][DOMAIN_NAME]"
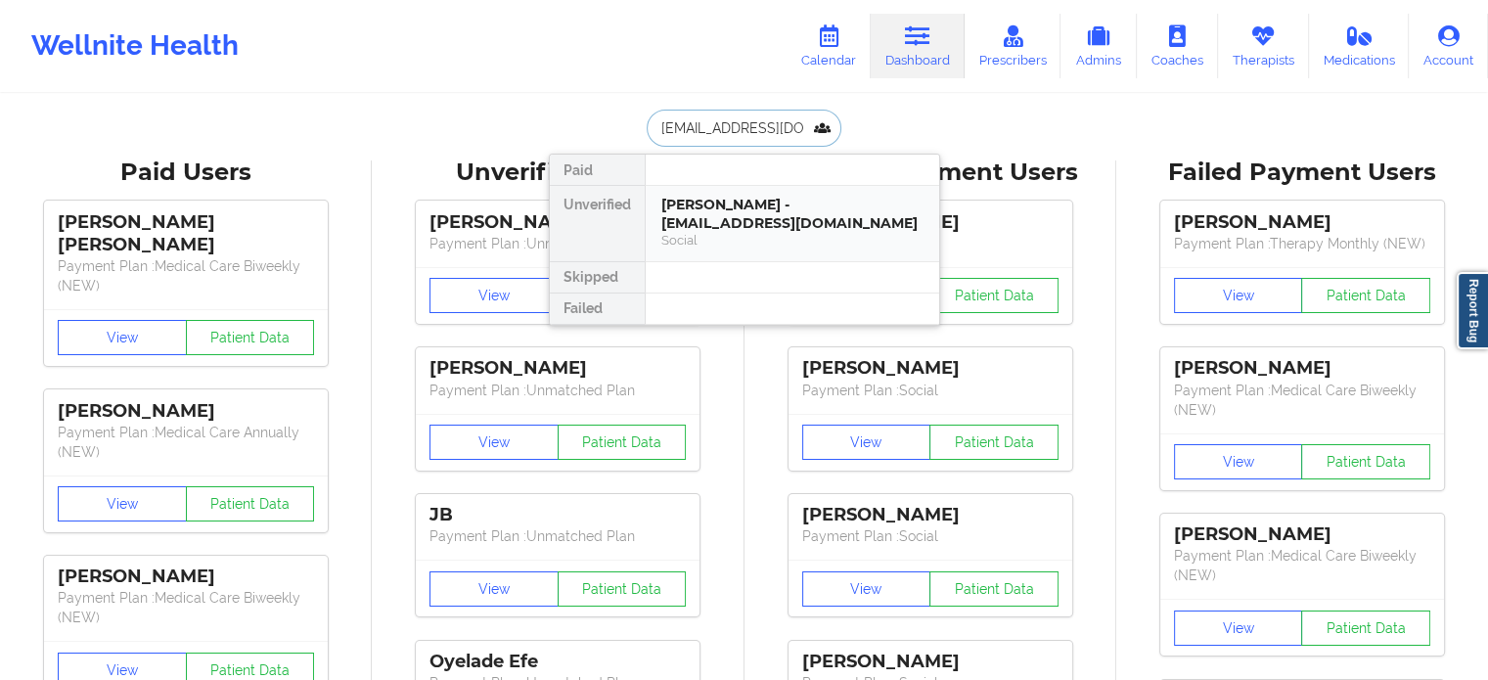
click at [775, 198] on div "[PERSON_NAME] - [EMAIL_ADDRESS][DOMAIN_NAME]" at bounding box center [792, 214] width 262 height 36
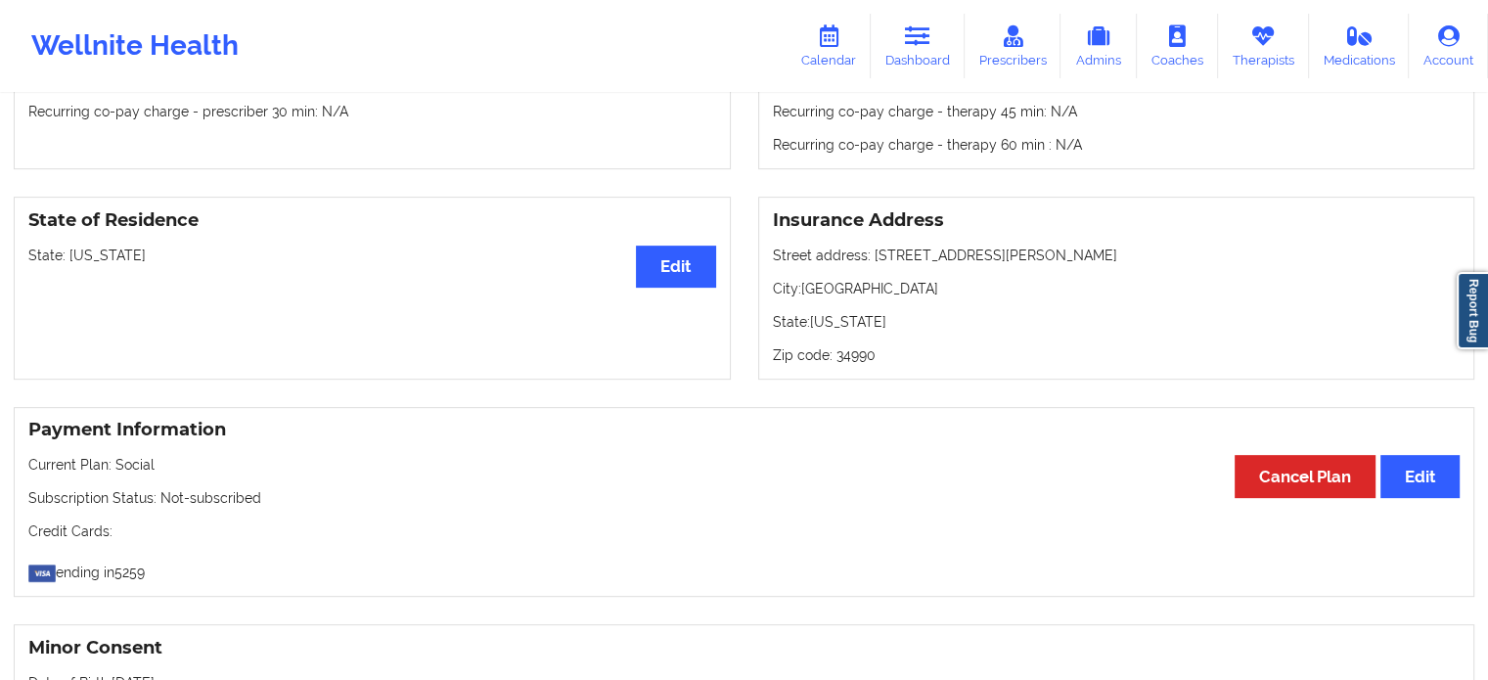
scroll to position [587, 0]
